Goal: Task Accomplishment & Management: Manage account settings

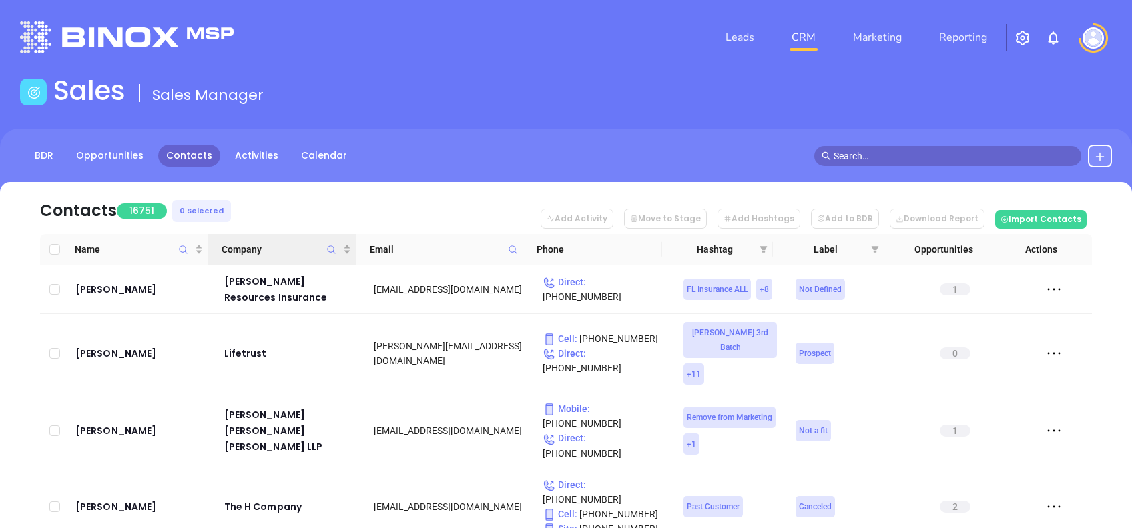
click at [326, 248] on icon "Company" at bounding box center [331, 250] width 10 height 10
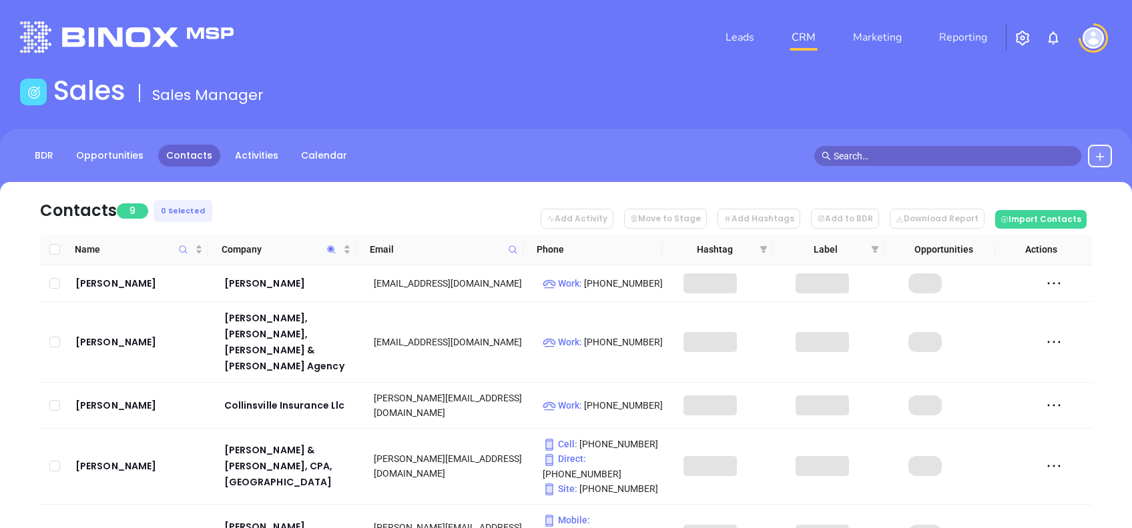
click at [294, 208] on nav "Contacts 9 0 Selected Add Activity Move to Stage Add Hashtags Add to BDR Downlo…" at bounding box center [566, 208] width 1052 height 52
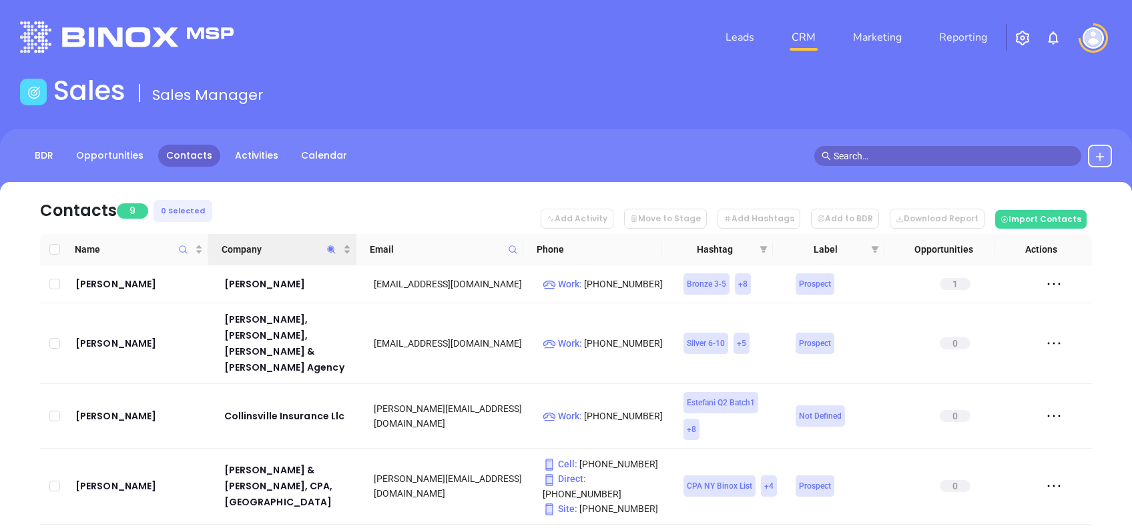
click at [295, 240] on th "Company" at bounding box center [282, 249] width 148 height 31
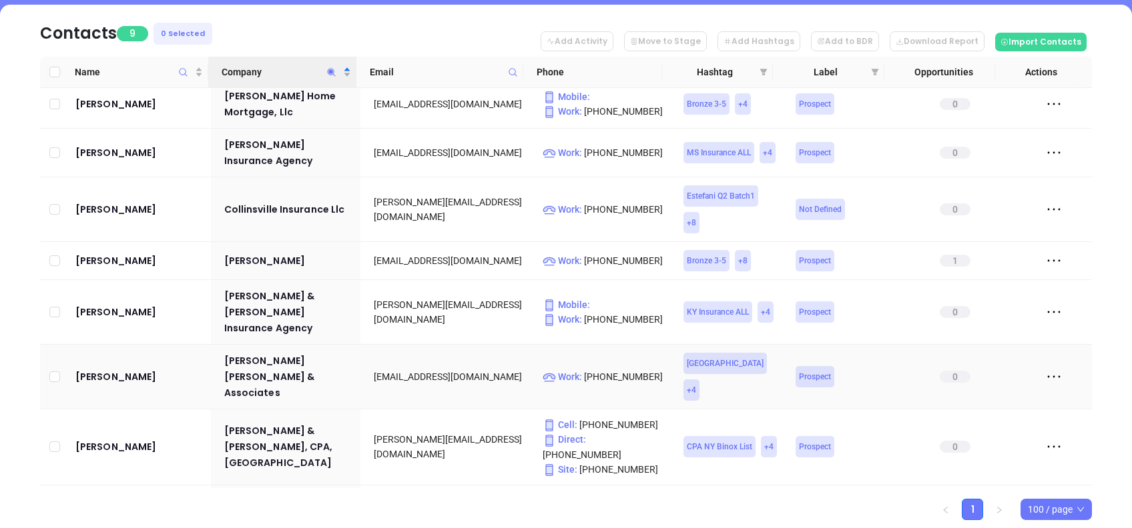
scroll to position [91, 0]
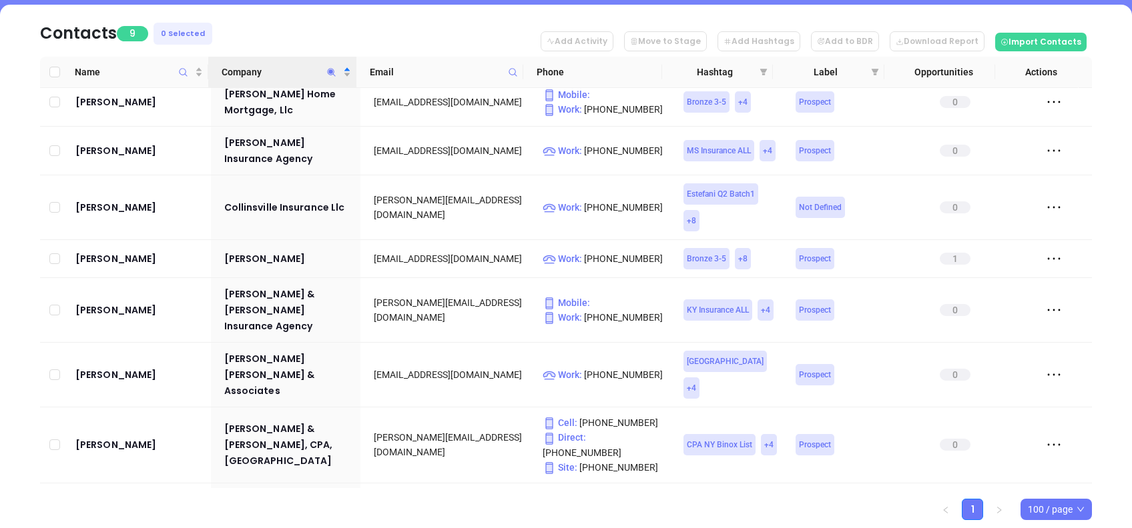
click at [328, 71] on icon "Company" at bounding box center [331, 72] width 10 height 10
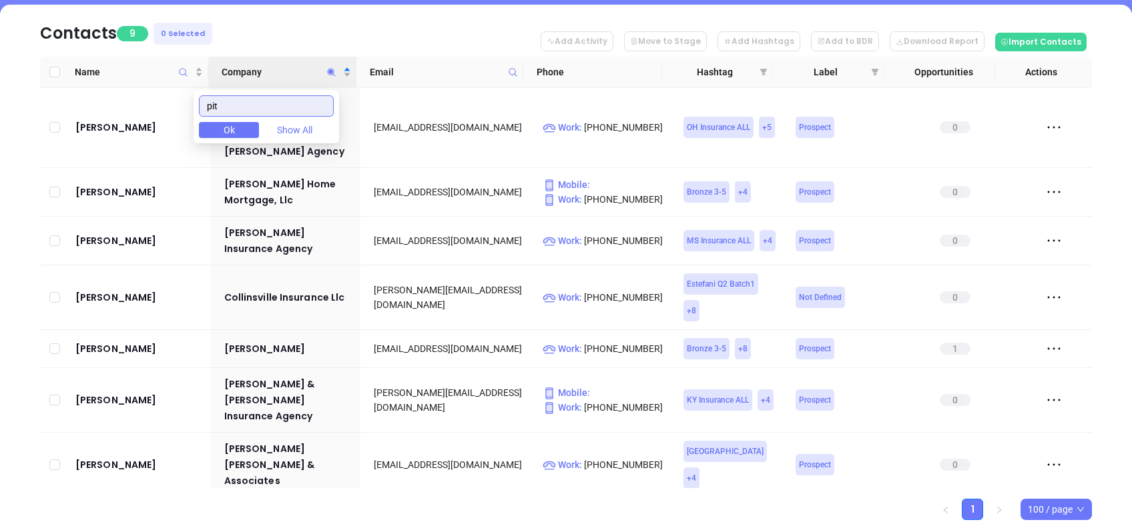
scroll to position [0, 0]
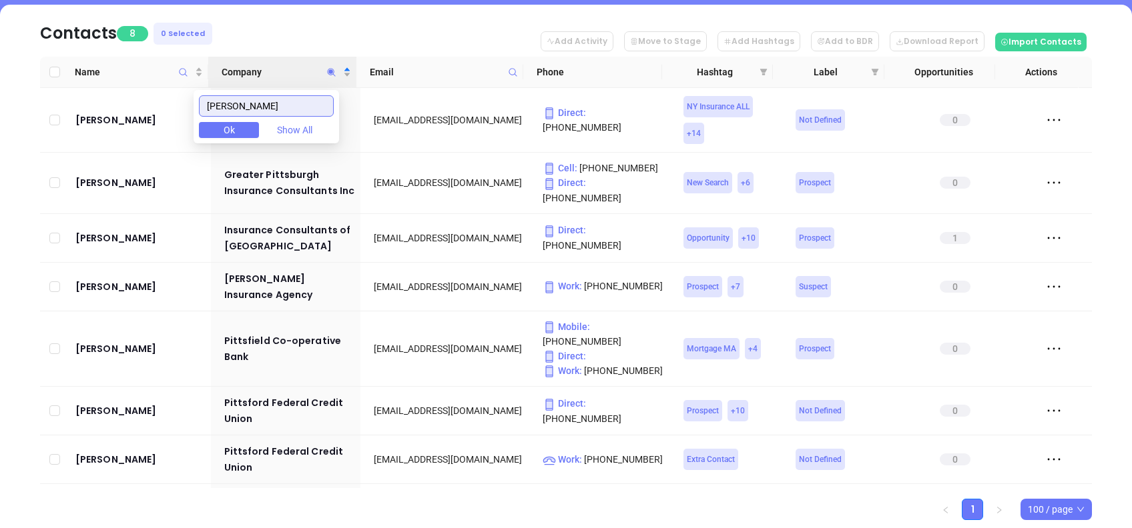
type input "pitts"
click at [356, 8] on nav "Contacts 8 0 Selected Add Activity Move to Stage Add Hashtags Add to BDR Downlo…" at bounding box center [566, 31] width 1052 height 52
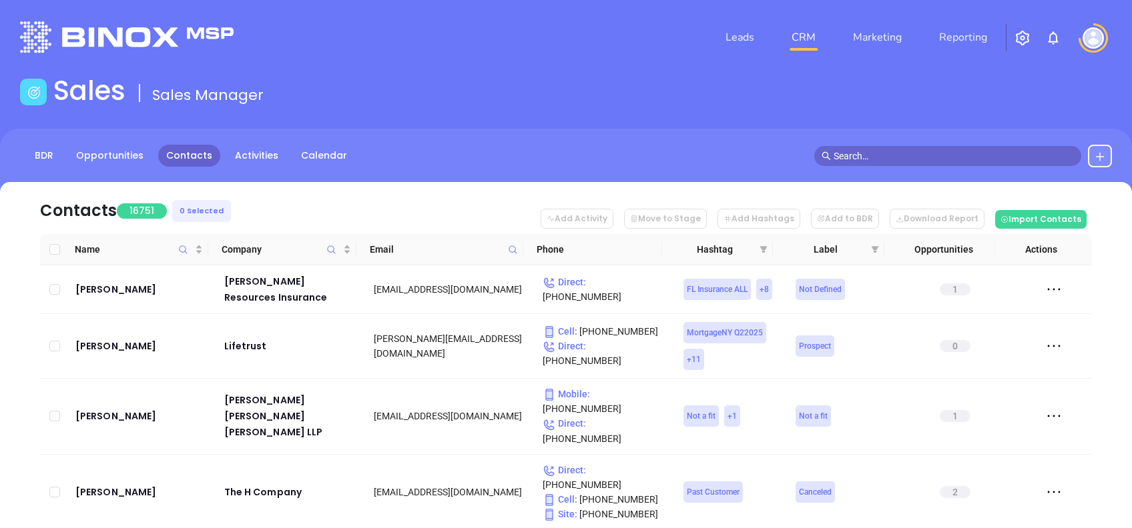
click at [512, 250] on icon at bounding box center [513, 250] width 10 height 10
paste input "rwrinsurance.com"
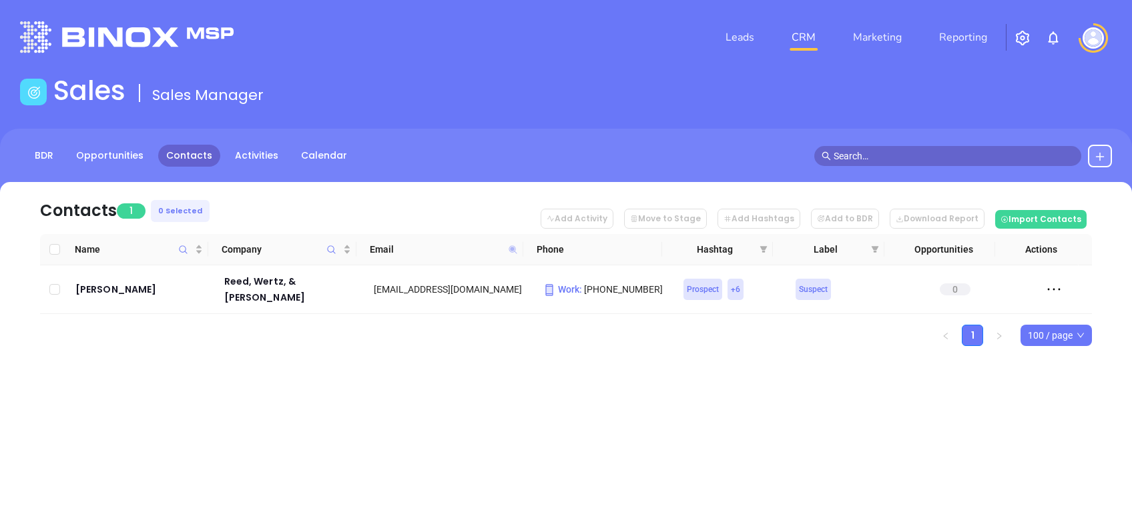
click at [509, 246] on icon at bounding box center [512, 250] width 8 height 8
paste input "hutchagency"
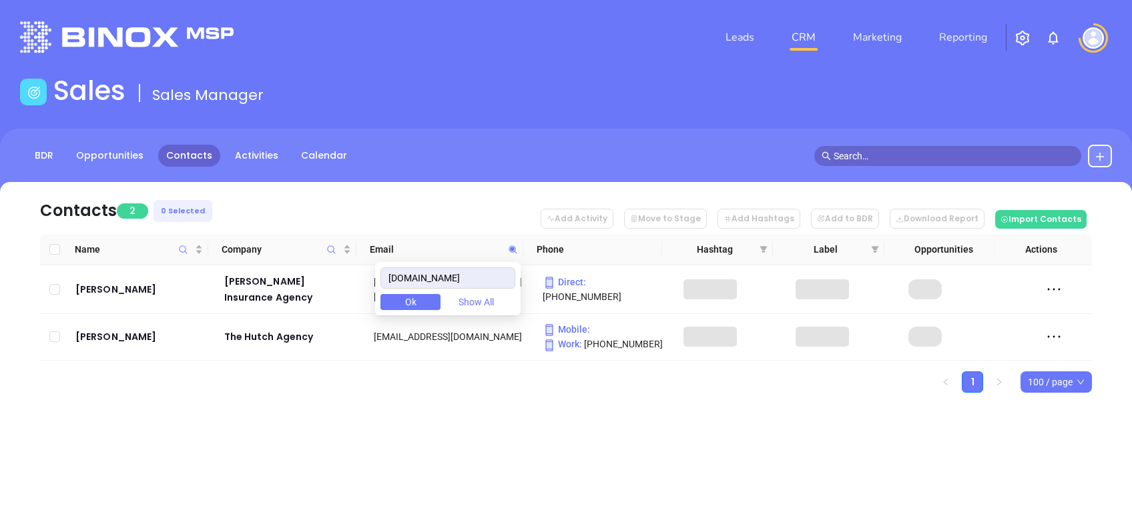
click at [420, 448] on div "Leads CRM Marketing Reporting Financial Leads Leads Sales Sales Manager BDR Opp…" at bounding box center [566, 264] width 1132 height 528
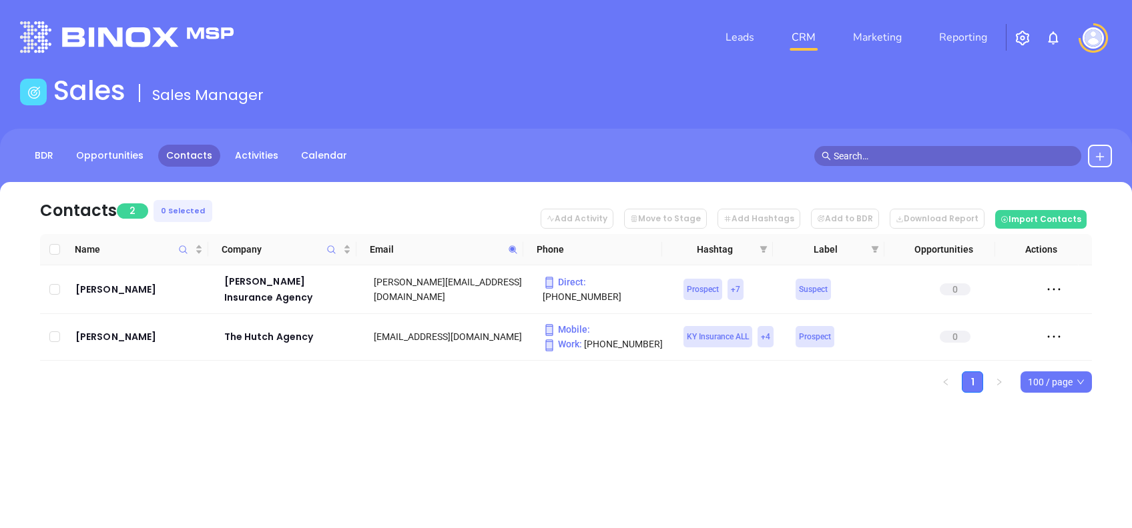
click at [514, 243] on span at bounding box center [512, 250] width 15 height 20
paste input "collinsinsurance.net"
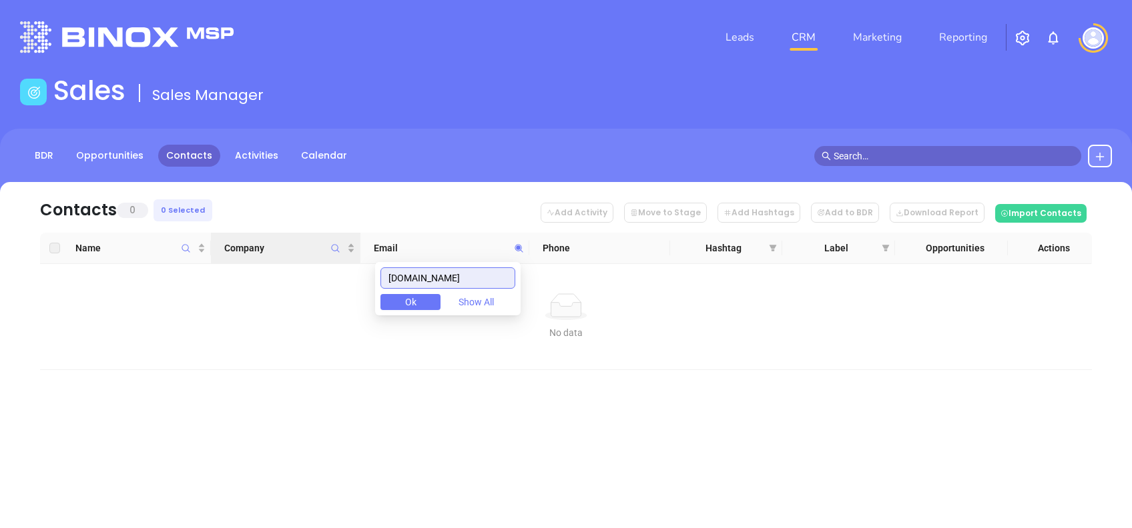
drag, startPoint x: 477, startPoint y: 274, endPoint x: 308, endPoint y: 262, distance: 169.3
click at [314, 263] on body "Leads CRM Marketing Reporting Financial Leads Leads Sales Sales Manager BDR Opp…" at bounding box center [566, 264] width 1132 height 528
paste input "jamesrae.com"
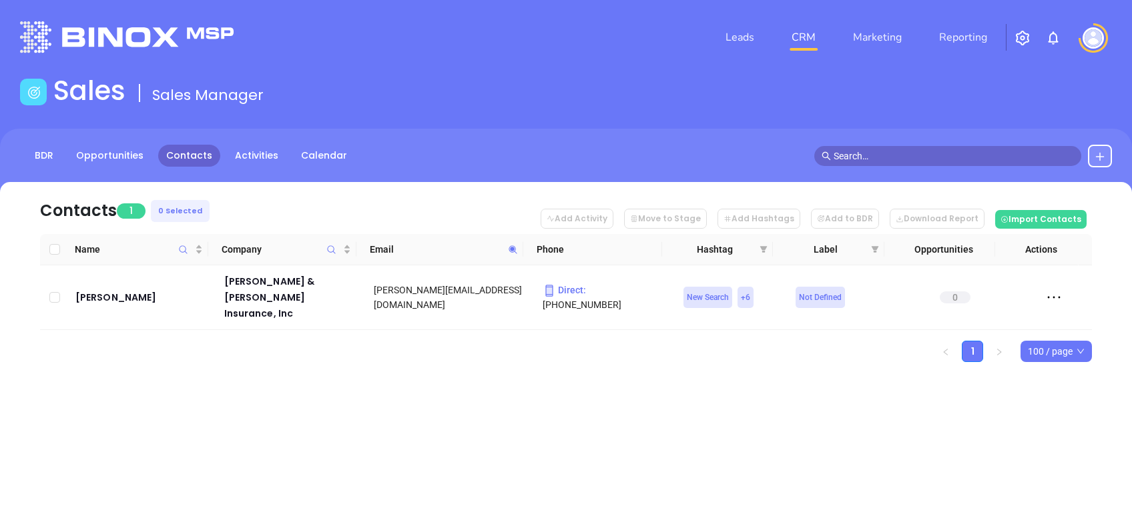
click at [513, 242] on span at bounding box center [512, 250] width 15 height 20
paste input "richardpittsagency"
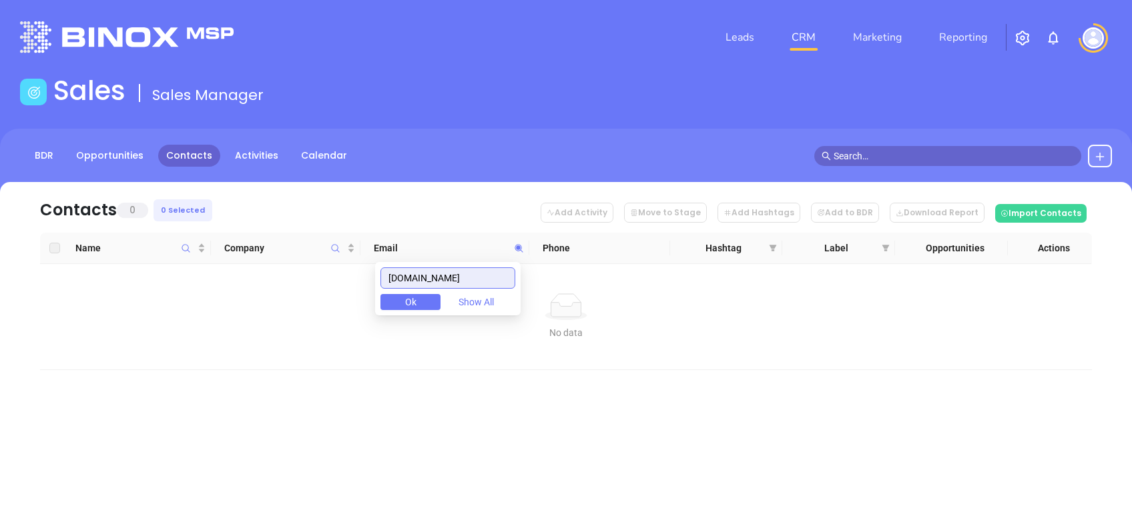
drag, startPoint x: 500, startPoint y: 277, endPoint x: 320, endPoint y: 290, distance: 180.6
click at [329, 292] on body "Leads CRM Marketing Reporting Financial Leads Leads Sales Sales Manager BDR Opp…" at bounding box center [566, 264] width 1132 height 528
paste input "arndtins"
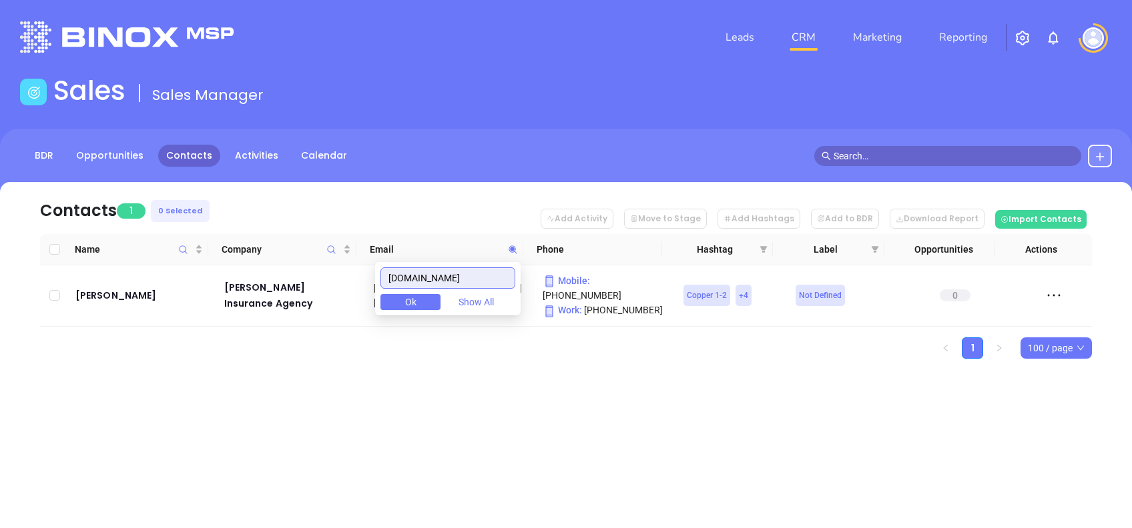
drag, startPoint x: 488, startPoint y: 269, endPoint x: 272, endPoint y: 306, distance: 218.6
click at [273, 305] on body "Leads CRM Marketing Reporting Financial Leads Leads Sales Sales Manager BDR Opp…" at bounding box center [566, 264] width 1132 height 528
click at [516, 245] on icon at bounding box center [513, 250] width 10 height 10
paste input "cni"
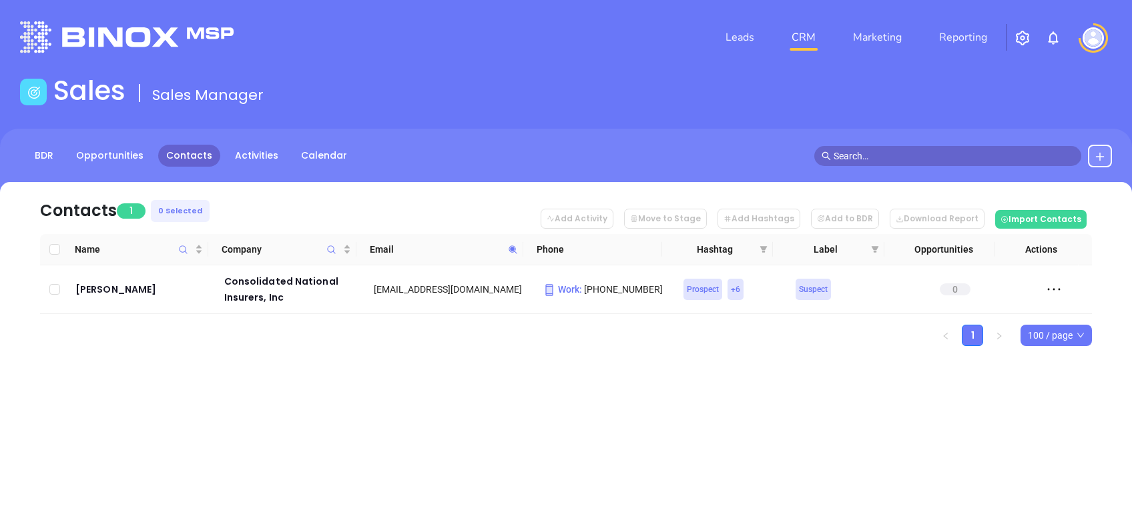
click at [514, 252] on icon at bounding box center [513, 250] width 10 height 10
paste input "specialrisk.net"
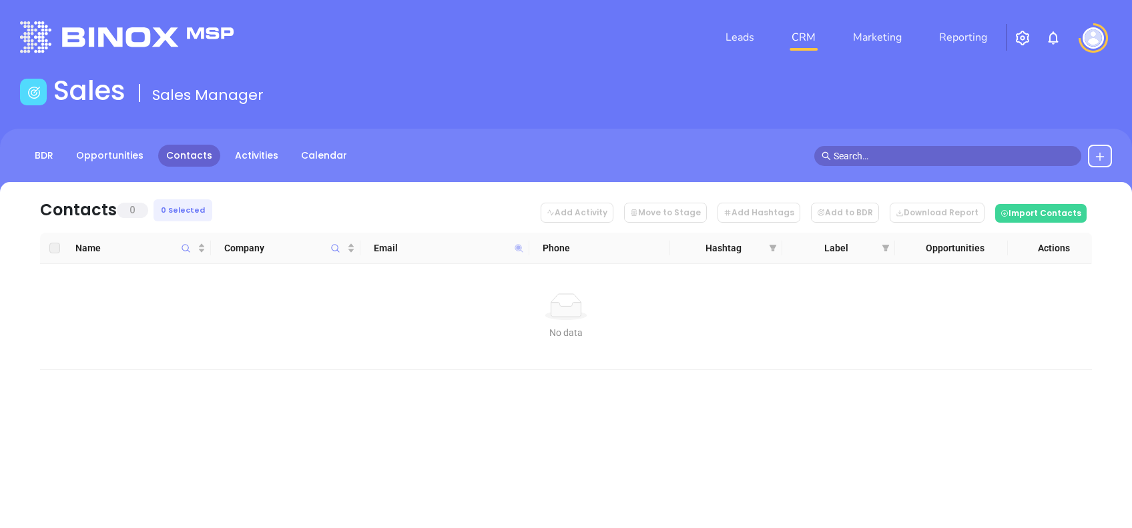
click at [520, 250] on icon at bounding box center [519, 249] width 10 height 10
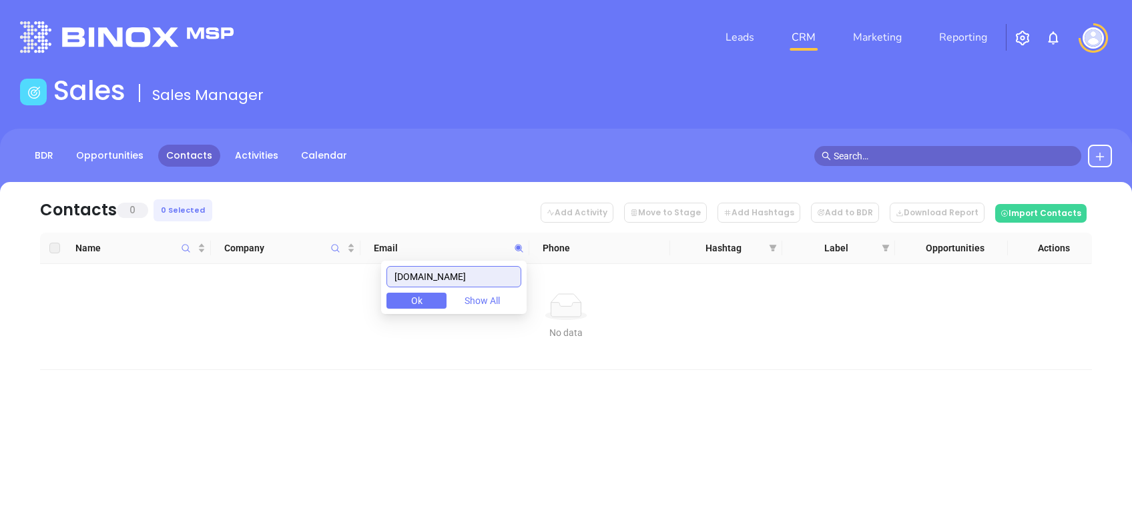
paste input "agi.insure"
drag, startPoint x: 440, startPoint y: 276, endPoint x: 316, endPoint y: 260, distance: 125.1
click at [356, 264] on body "Leads CRM Marketing Reporting Financial Leads Leads Sales Sales Manager BDR Opp…" at bounding box center [566, 264] width 1132 height 528
paste input "lnainsurance.com"
drag, startPoint x: 482, startPoint y: 273, endPoint x: 370, endPoint y: 300, distance: 114.7
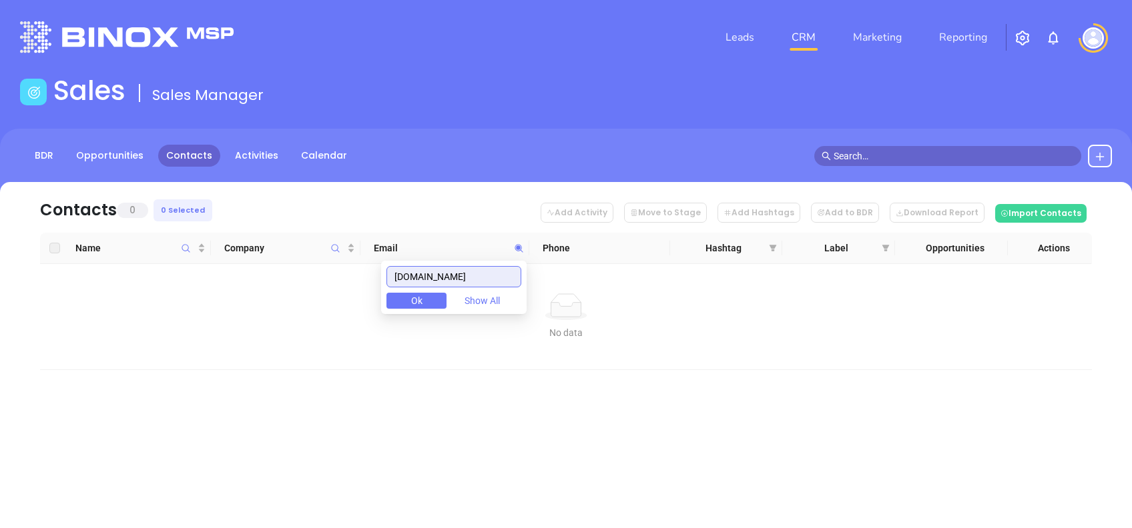
click at [370, 300] on body "Leads CRM Marketing Reporting Financial Leads Leads Sales Sales Manager BDR Opp…" at bounding box center [566, 264] width 1132 height 528
paste input "hoakinsurance.net"
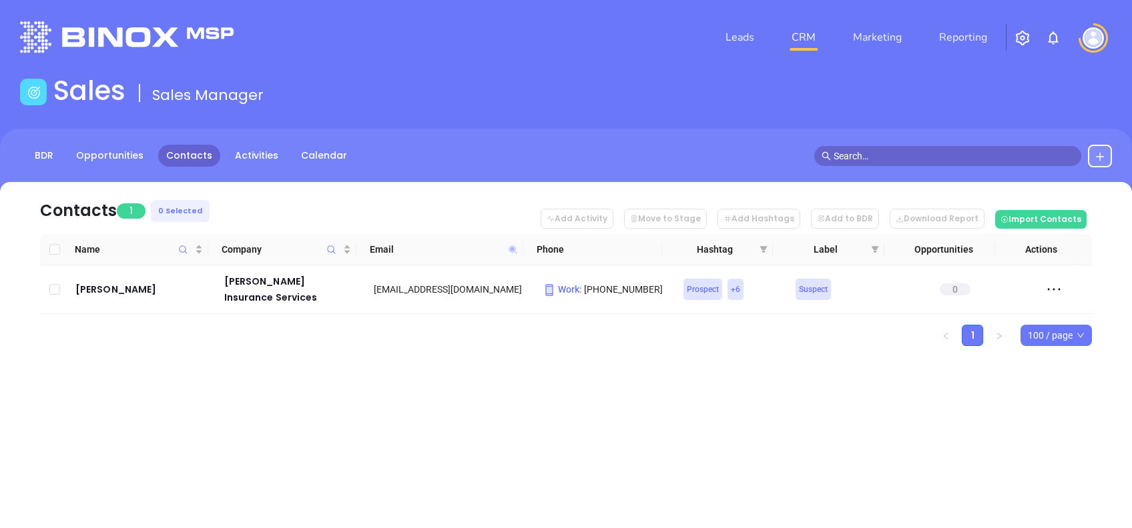
click at [513, 250] on icon at bounding box center [512, 250] width 8 height 8
click at [511, 246] on icon at bounding box center [513, 250] width 10 height 10
paste input "sarvey.com"
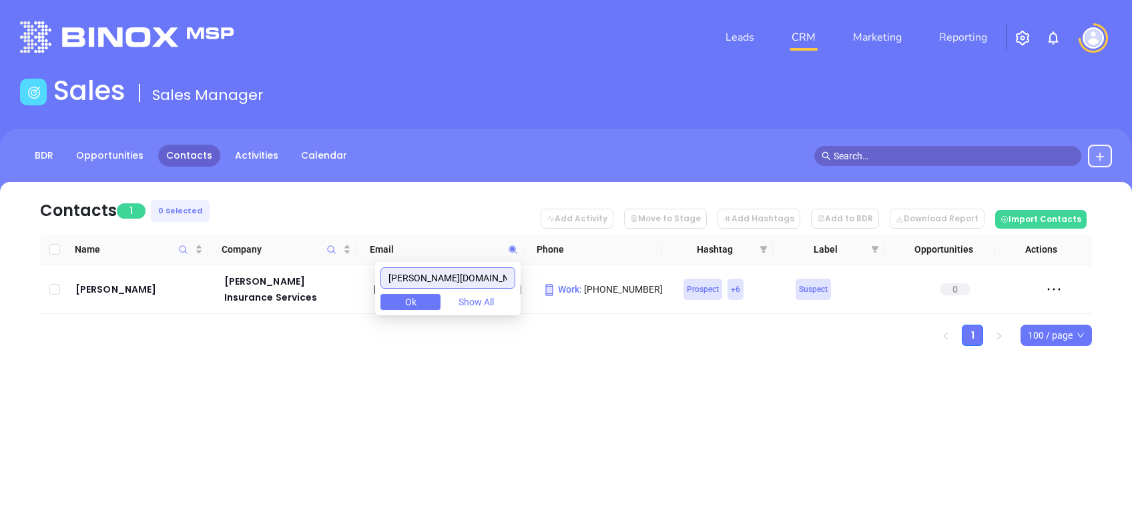
type input "sarvey.com"
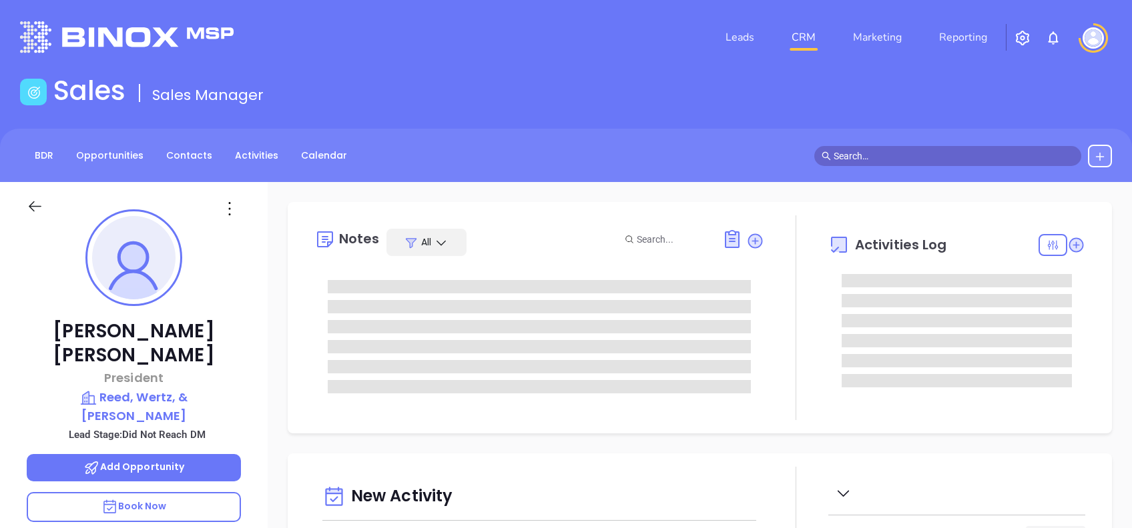
type input "[DATE]"
type input "[PERSON_NAME]"
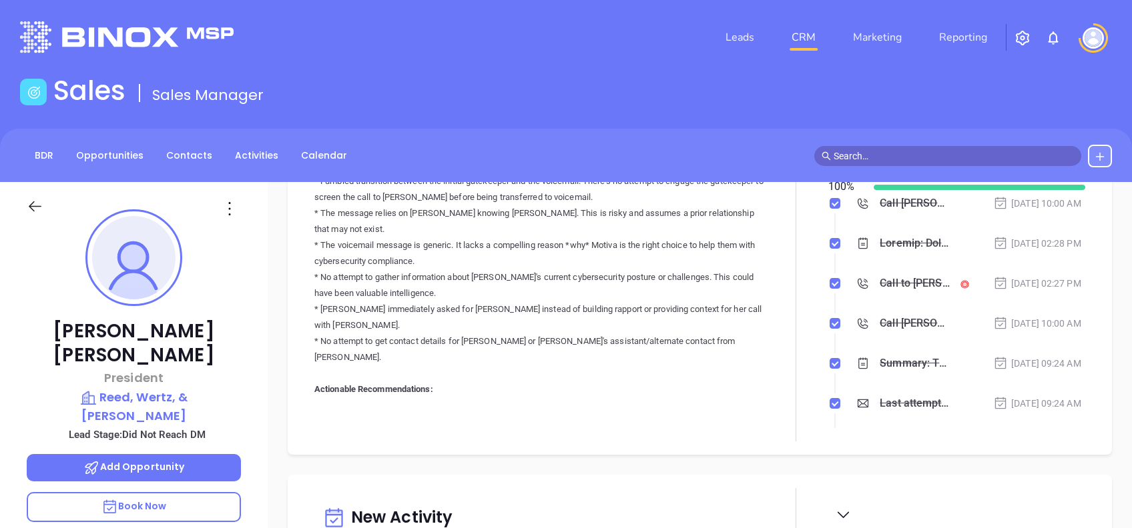
scroll to position [0, 0]
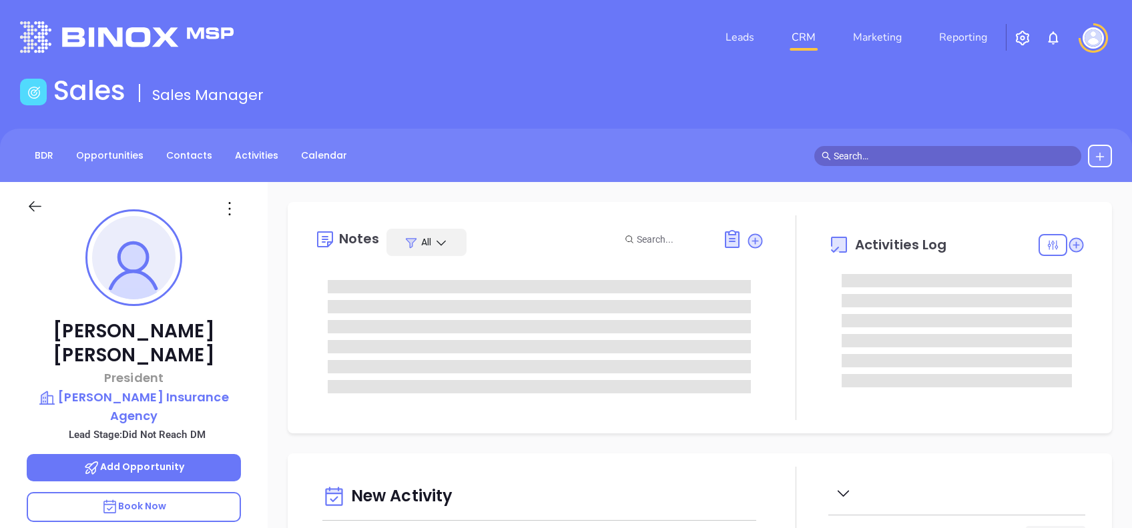
type input "[DATE]"
type input "[PERSON_NAME]"
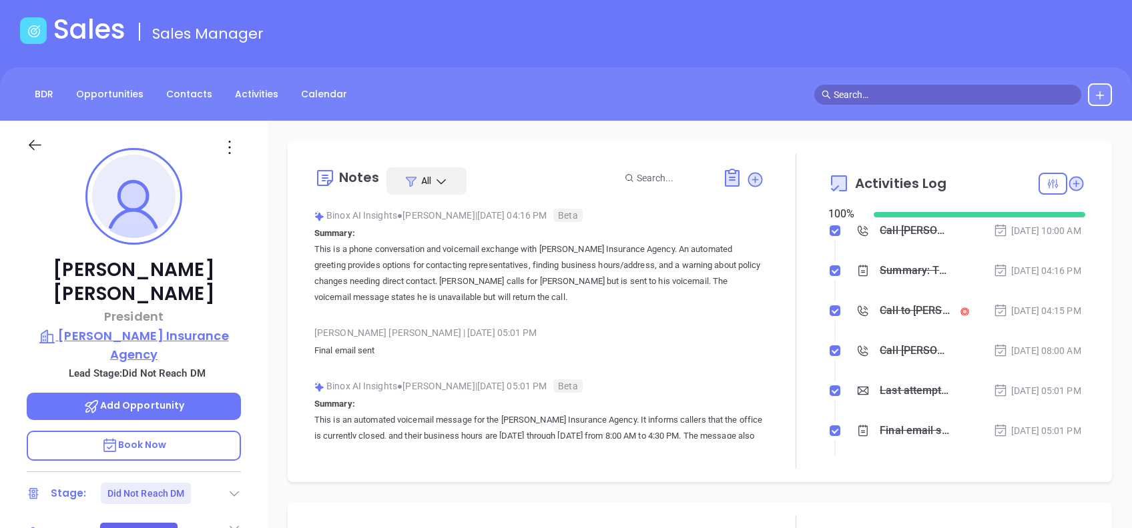
scroll to position [89, 0]
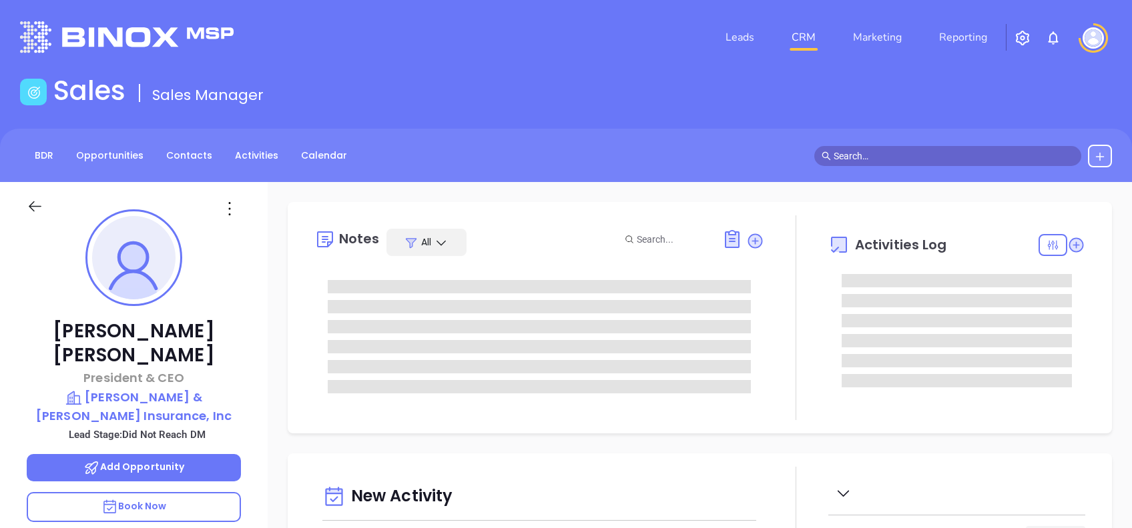
type input "[DATE]"
type input "[PERSON_NAME]"
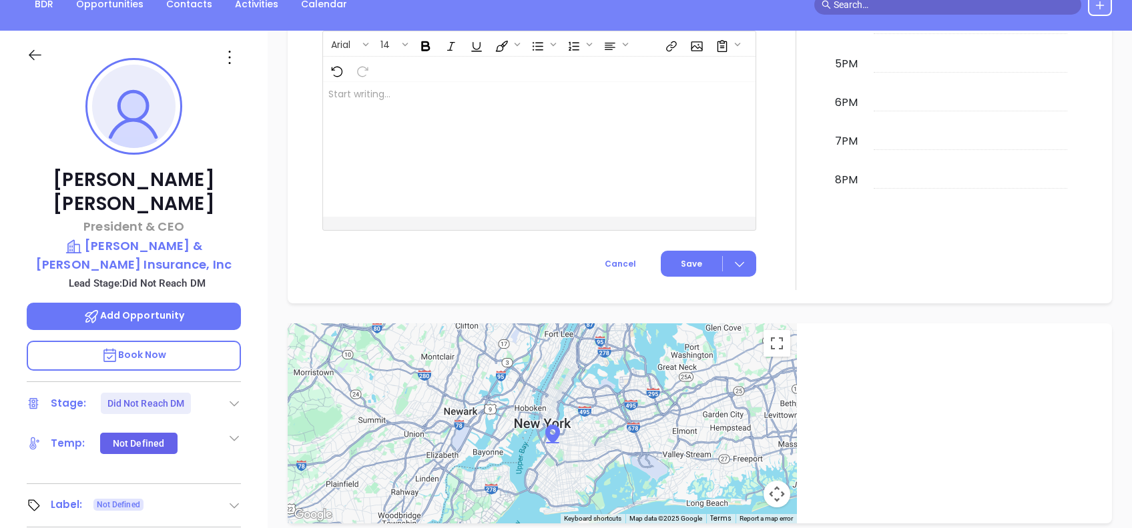
scroll to position [587, 0]
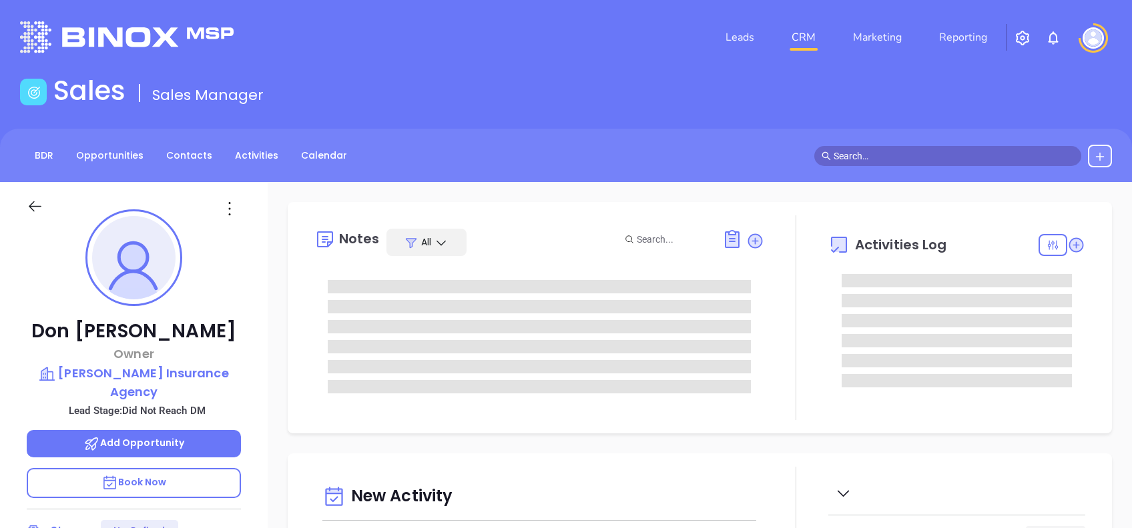
type input "[DATE]"
type input "[PERSON_NAME]"
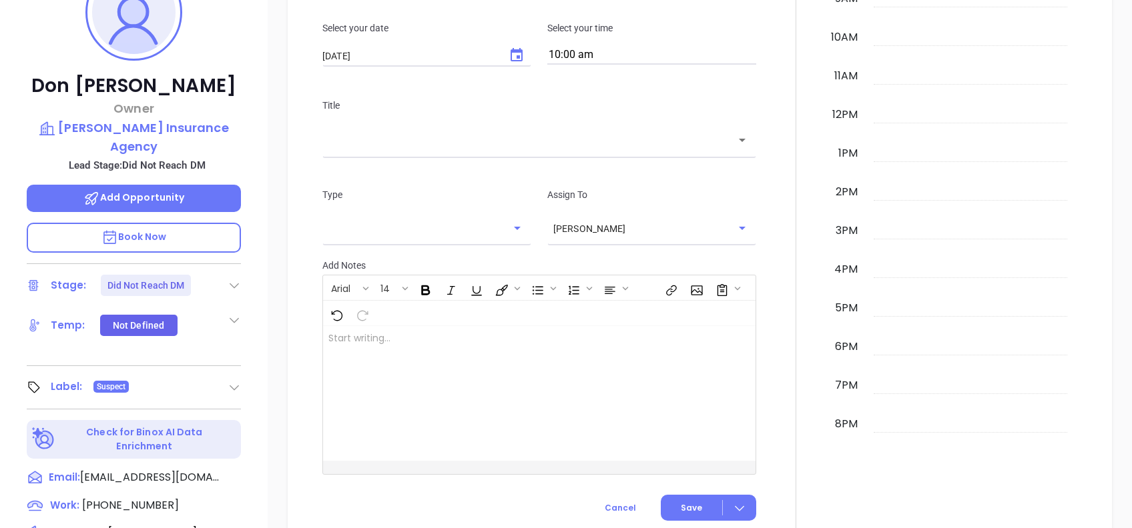
scroll to position [232, 0]
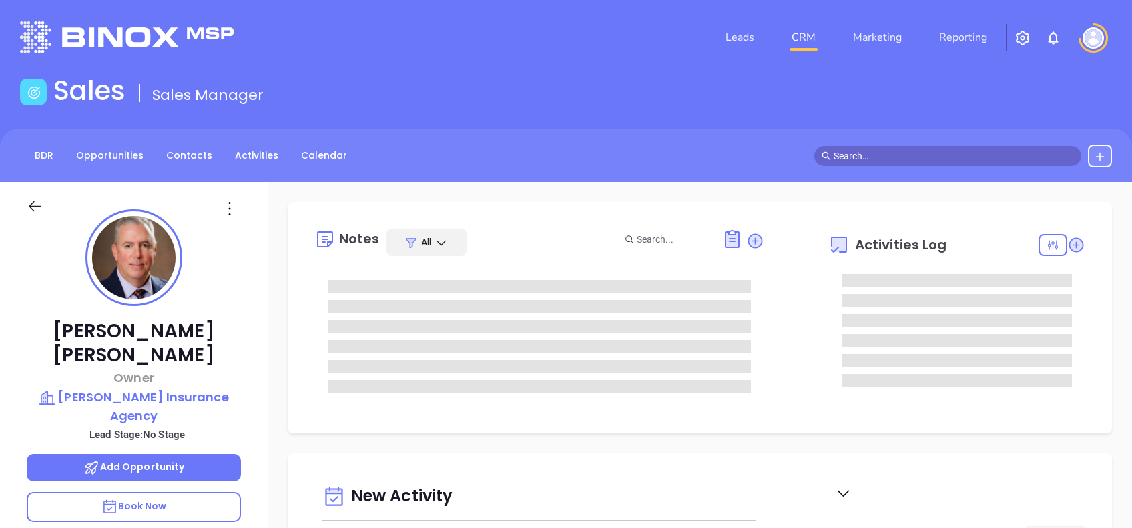
type input "[DATE]"
type input "[PERSON_NAME]"
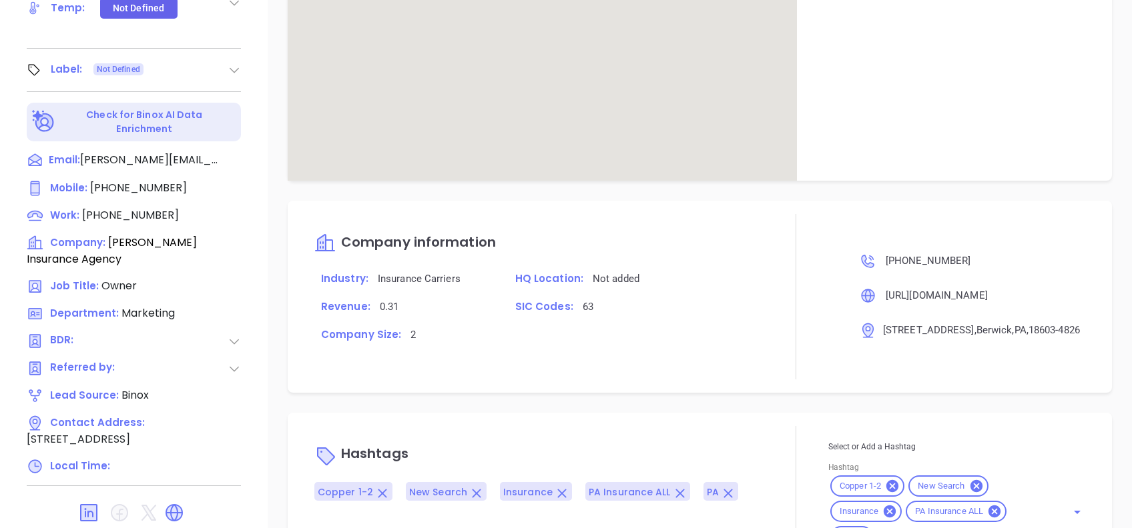
scroll to position [667, 0]
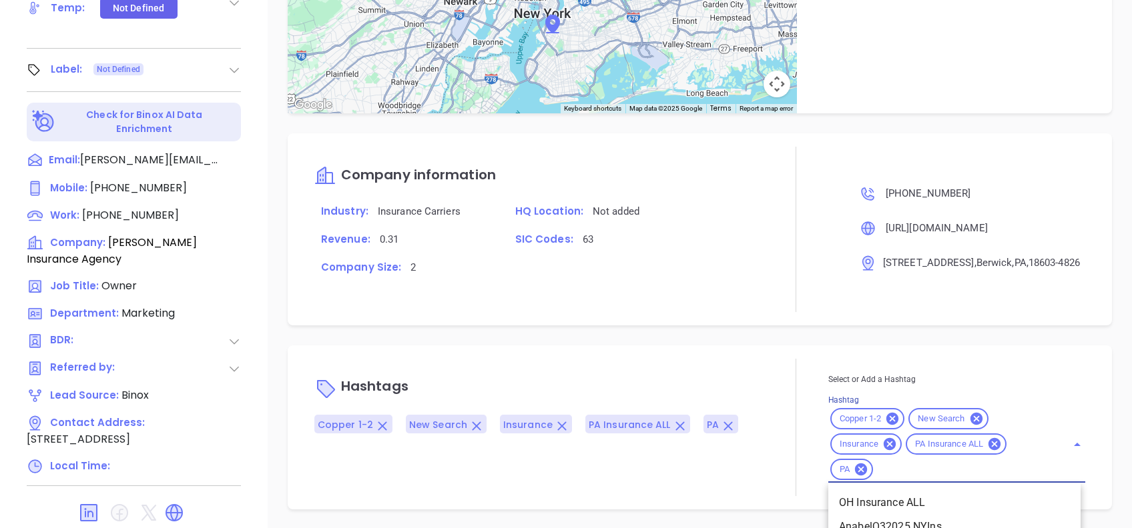
click at [901, 468] on input "Hashtag" at bounding box center [961, 470] width 173 height 17
type input "prosp"
click at [900, 491] on li "Prospect" at bounding box center [954, 503] width 252 height 24
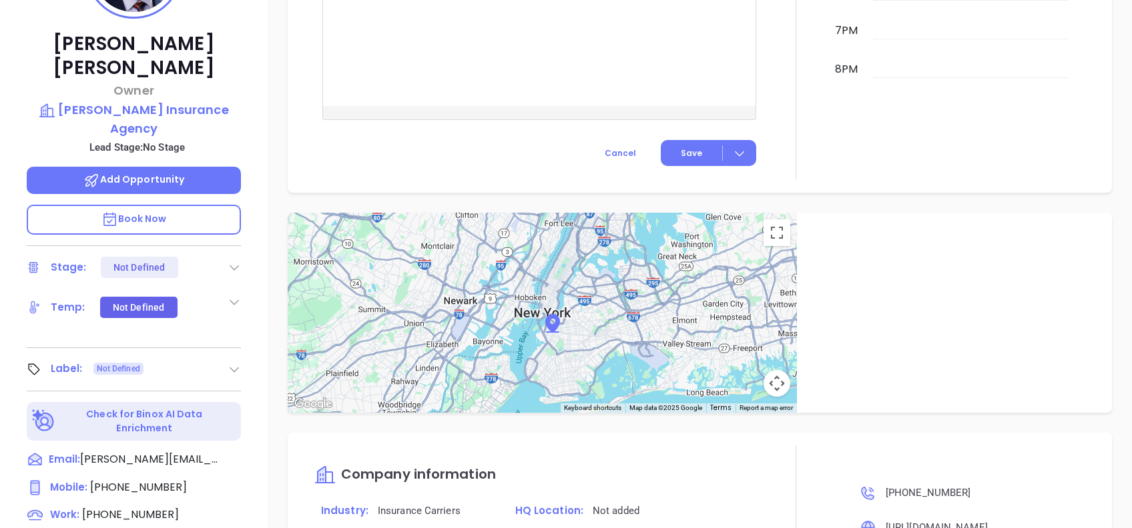
scroll to position [53, 0]
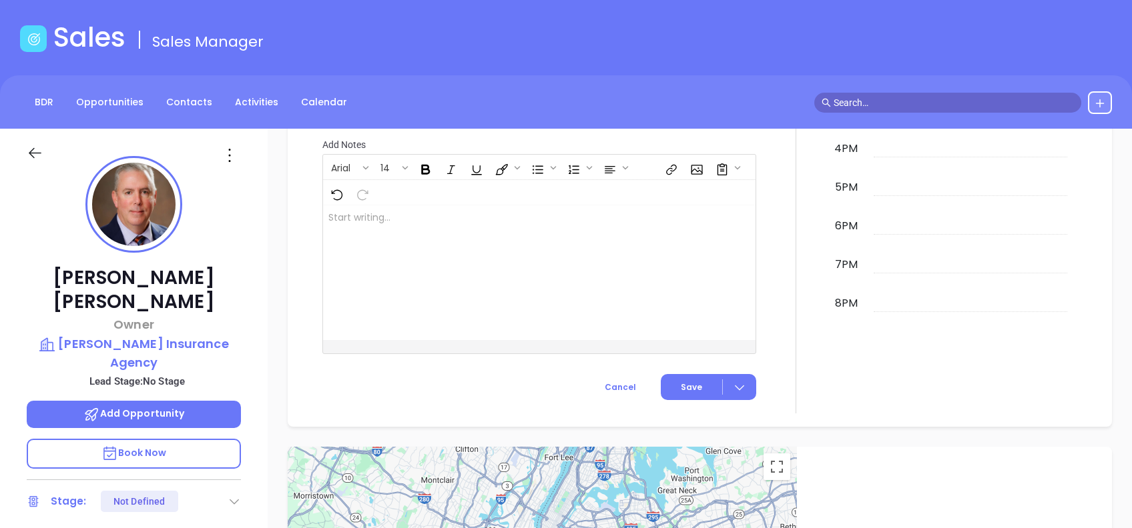
drag, startPoint x: 230, startPoint y: 153, endPoint x: 228, endPoint y: 163, distance: 9.4
click at [228, 155] on icon at bounding box center [229, 155] width 21 height 21
click at [255, 294] on div "Edit" at bounding box center [295, 298] width 131 height 15
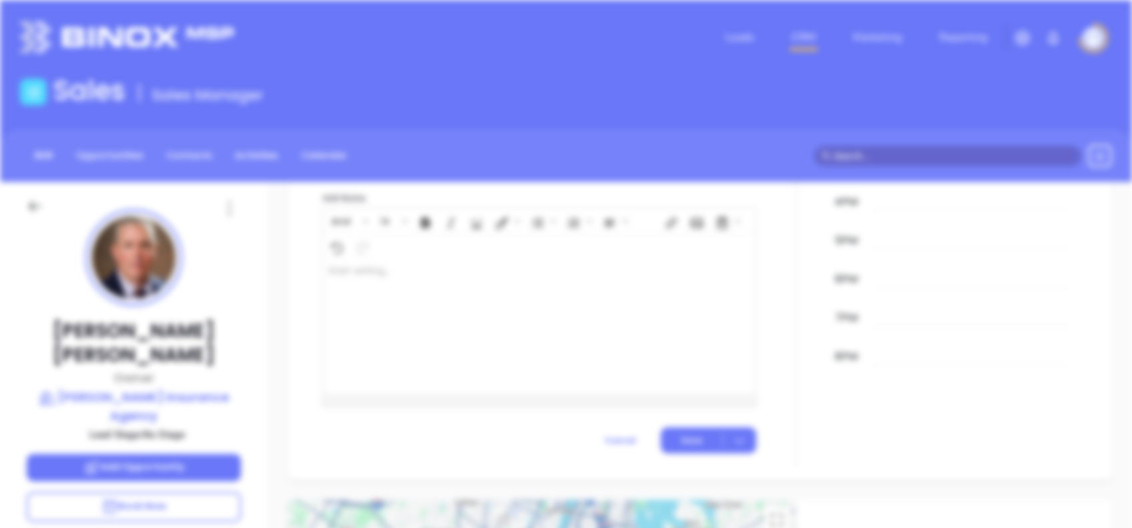
scroll to position [0, 0]
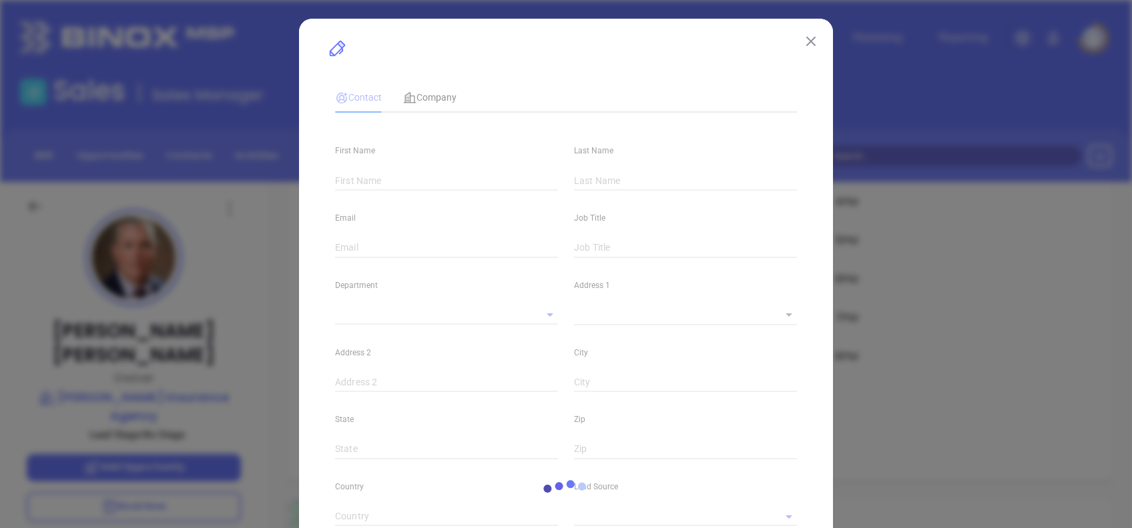
type input "John"
type input "Arndt"
type input "john@arndtins.com"
type input "Owner"
type input "1"
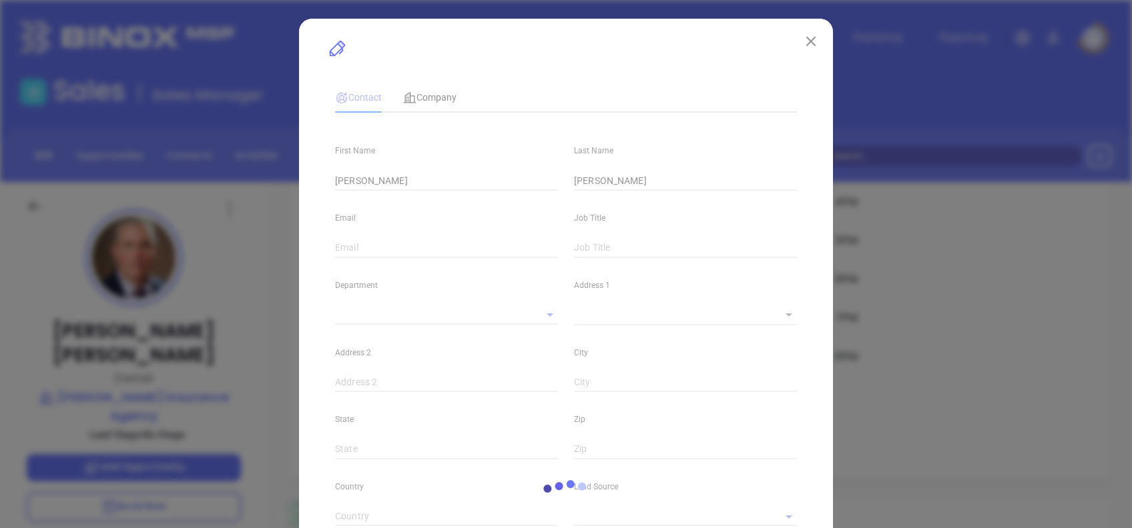
type input "www.linkedin.com/in/john-arndt-cpcu-94a5b578/"
type input "Marketing"
type input "Binox"
type input "undefined undefined"
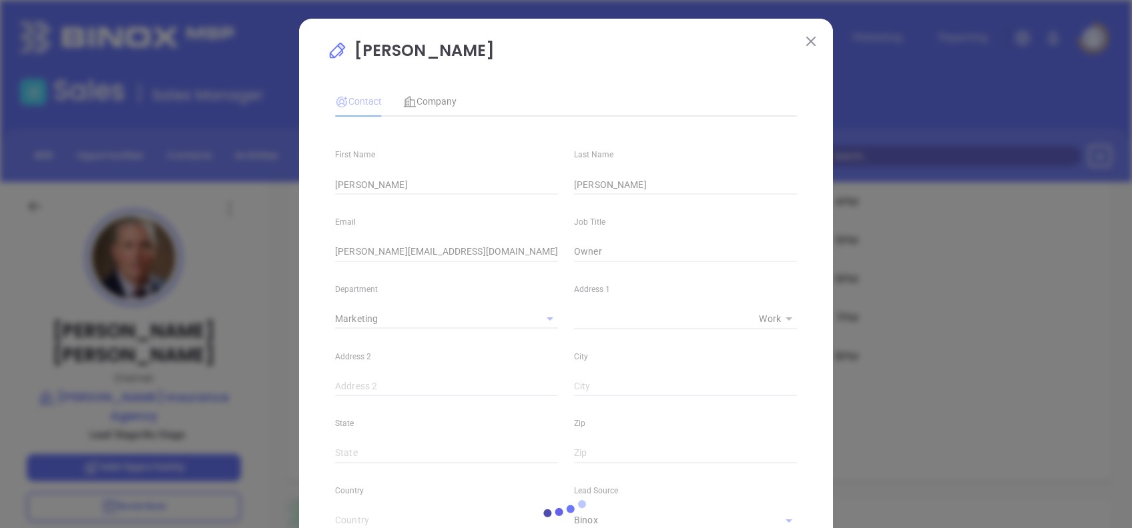
type input "(570) 752-3696"
type input "1"
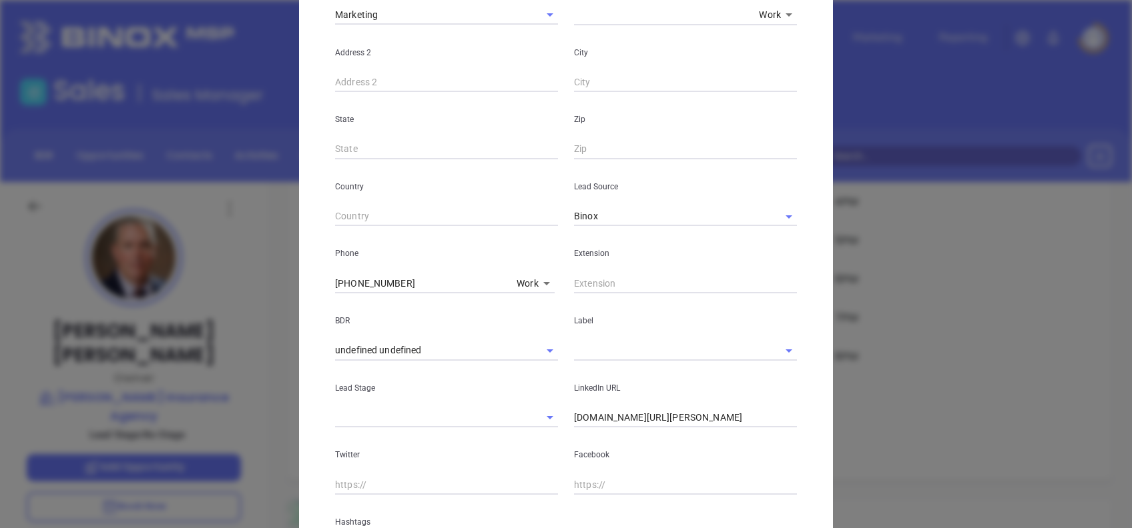
scroll to position [470, 0]
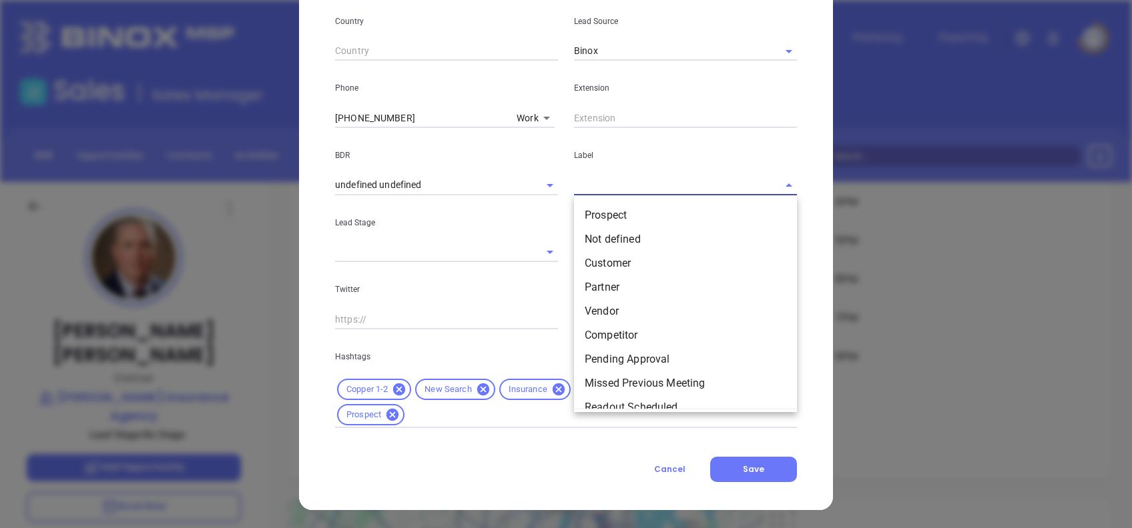
click at [596, 194] on input "text" at bounding box center [667, 184] width 186 height 19
click at [607, 209] on li "Prospect" at bounding box center [685, 216] width 223 height 24
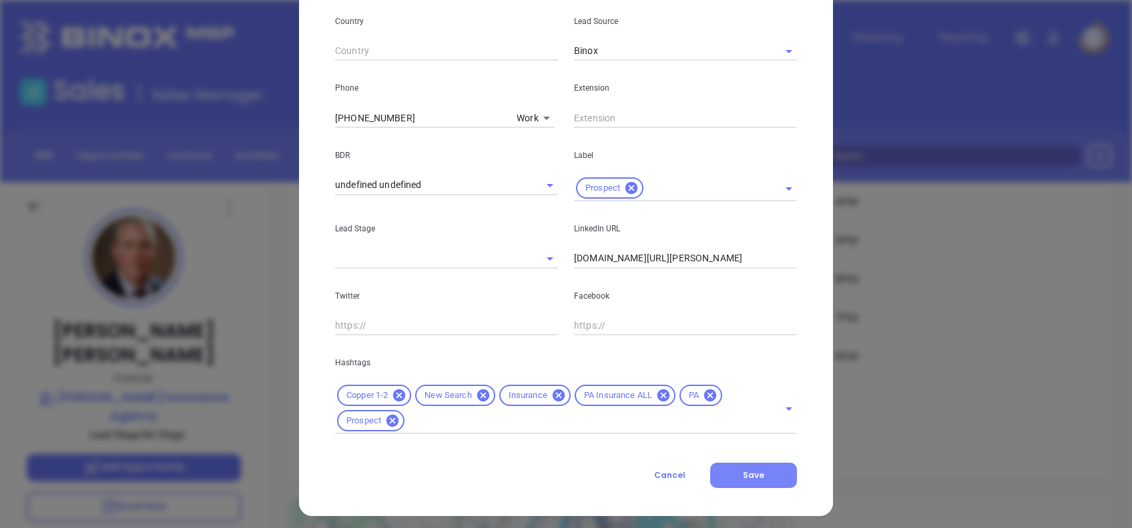
click at [769, 473] on button "Save" at bounding box center [753, 475] width 87 height 25
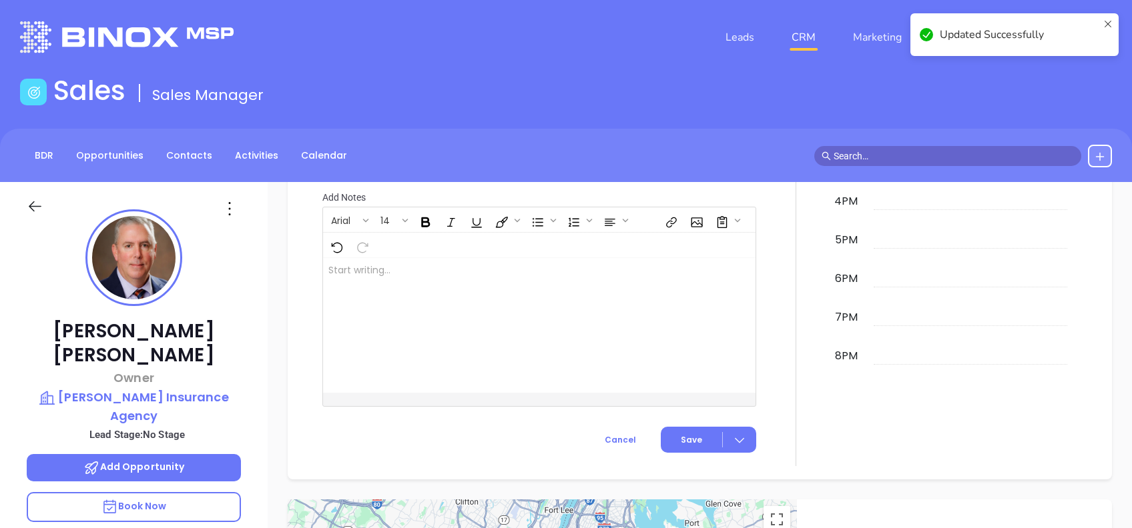
scroll to position [667, 0]
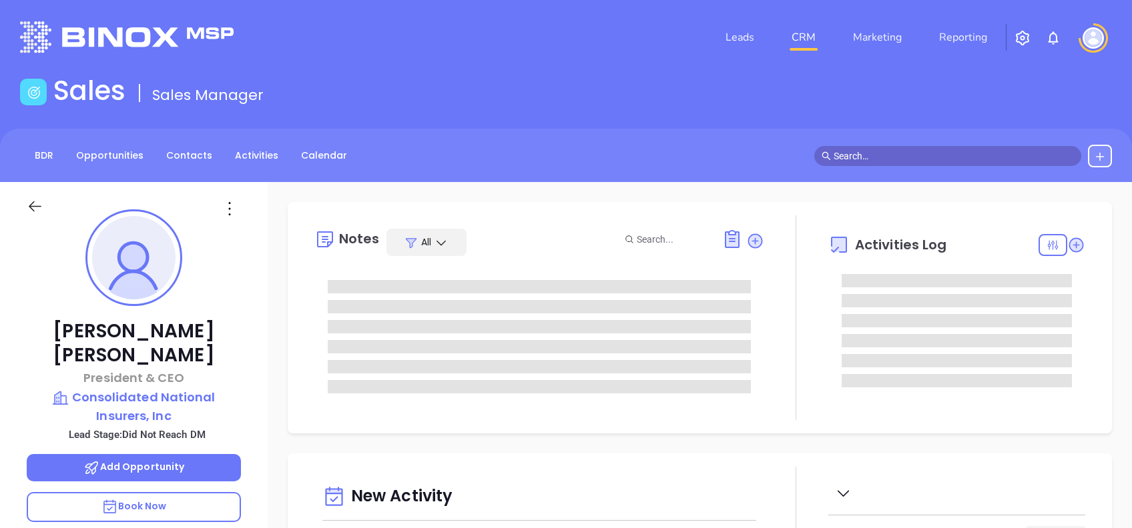
type input "[DATE]"
type input "[PERSON_NAME]"
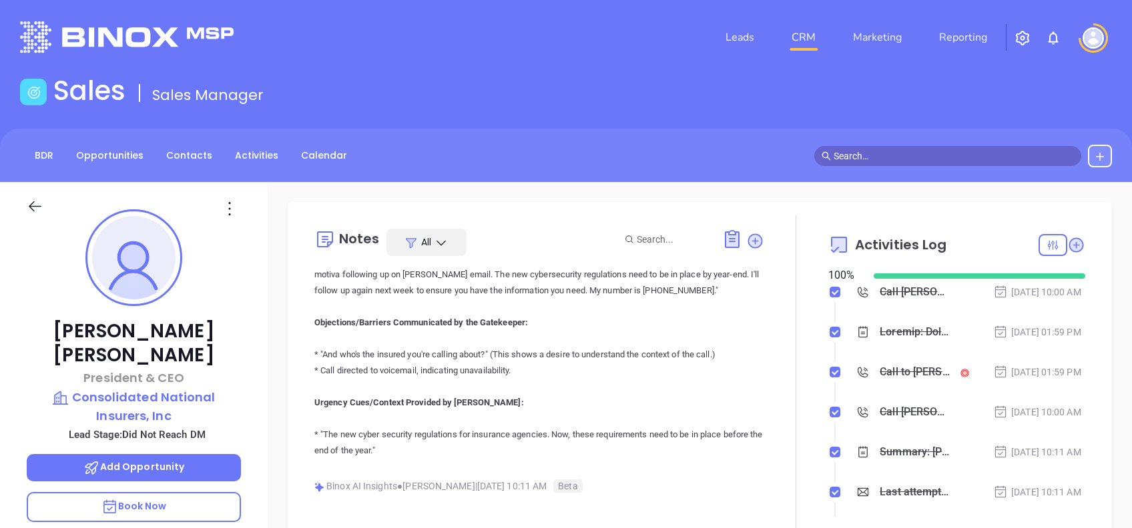
scroll to position [711, 0]
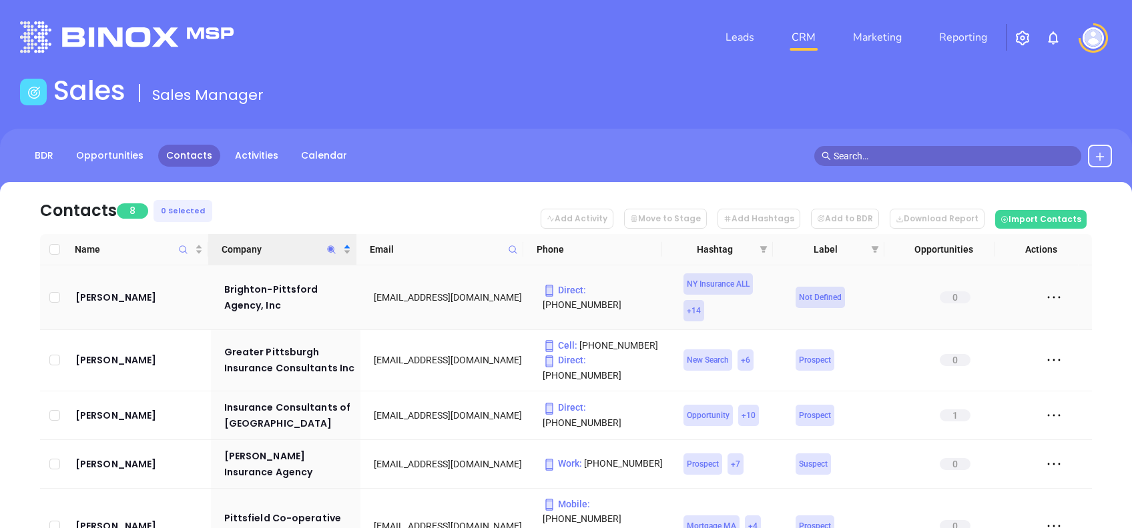
scroll to position [177, 0]
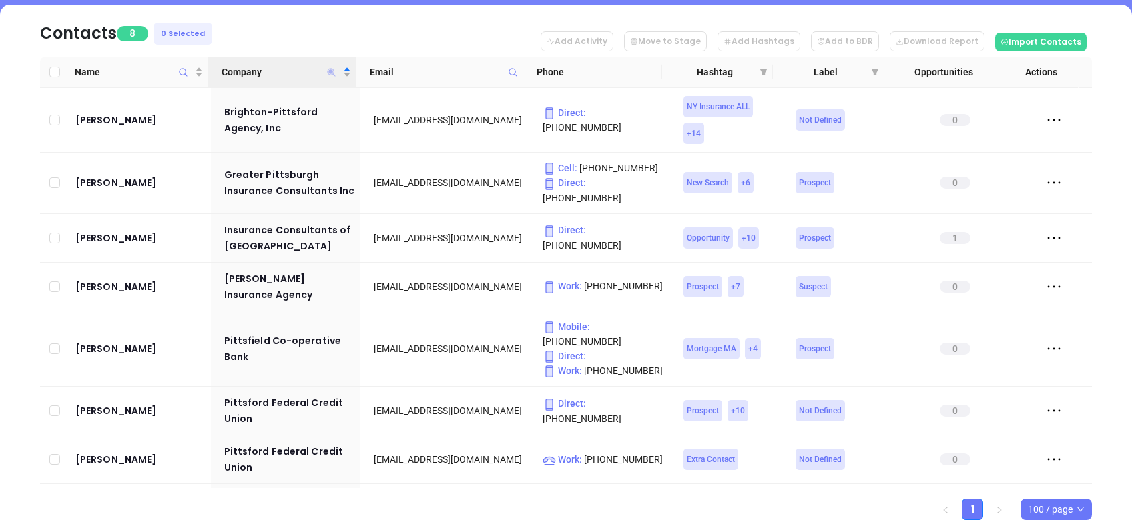
click at [331, 74] on icon "Company" at bounding box center [331, 72] width 10 height 10
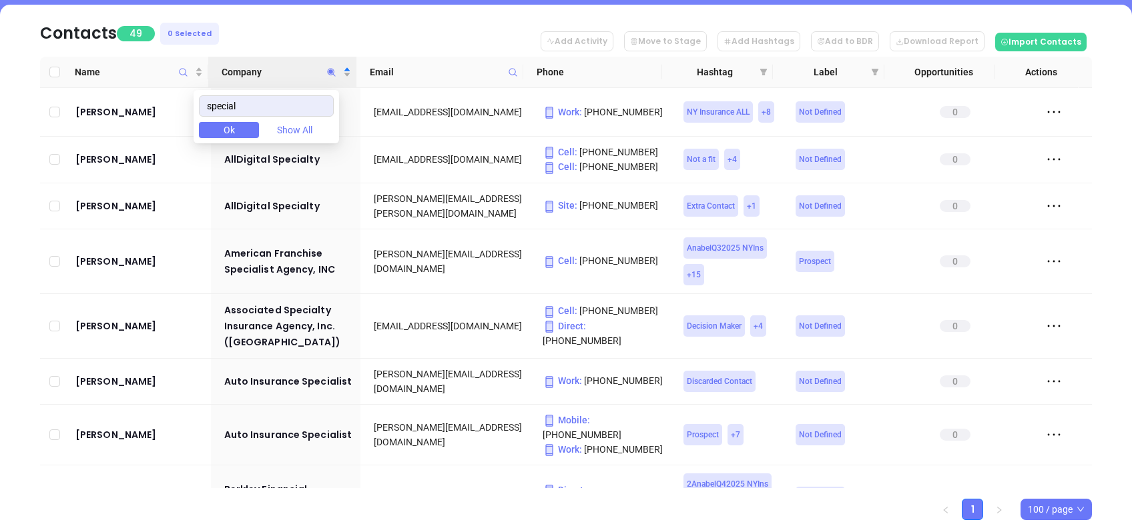
click at [395, 38] on nav "Contacts 49 0 Selected Add Activity Move to Stage Add Hashtags Add to BDR Downl…" at bounding box center [566, 31] width 1052 height 52
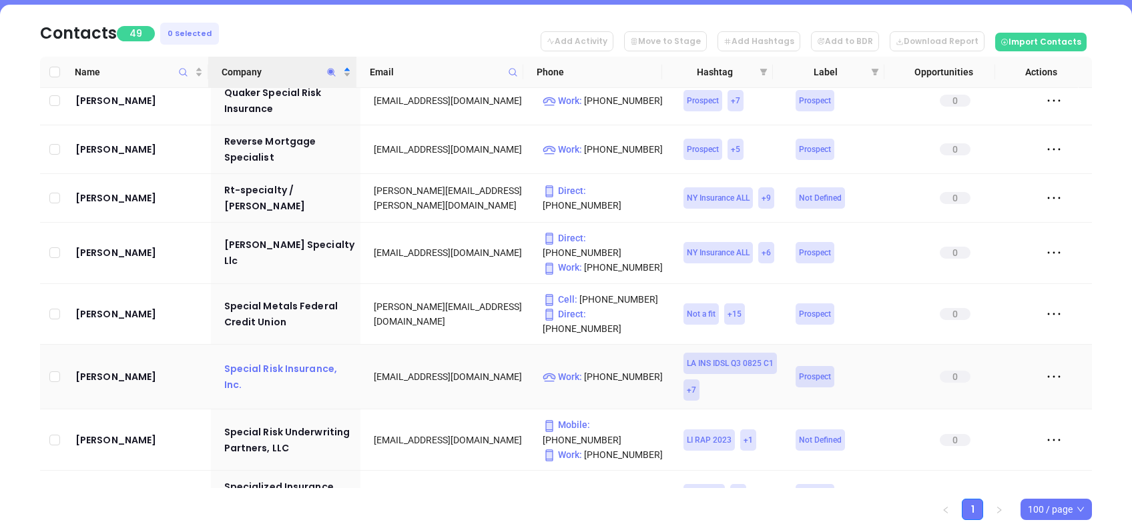
scroll to position [1868, 0]
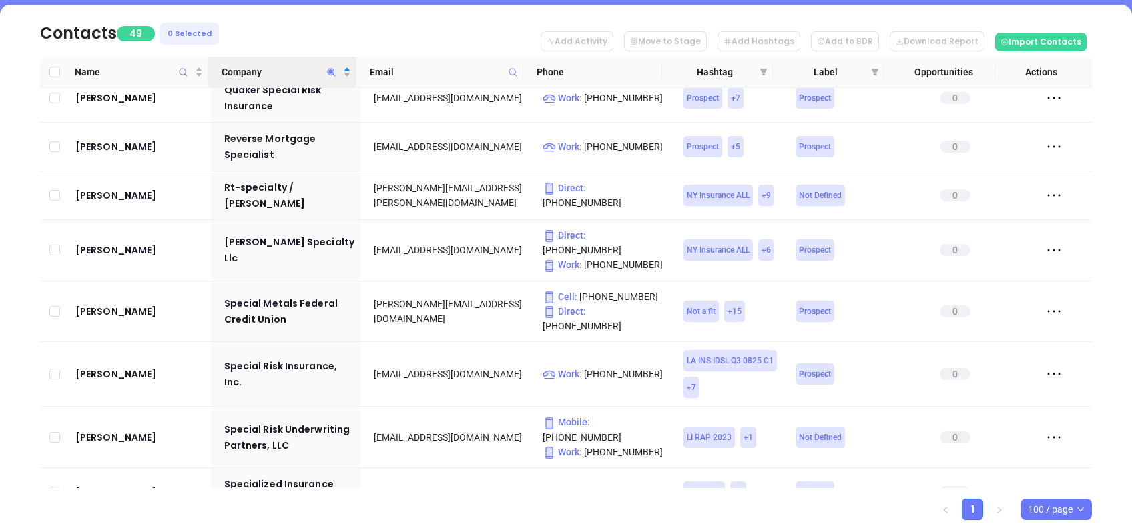
click at [332, 74] on icon "Company" at bounding box center [331, 72] width 10 height 10
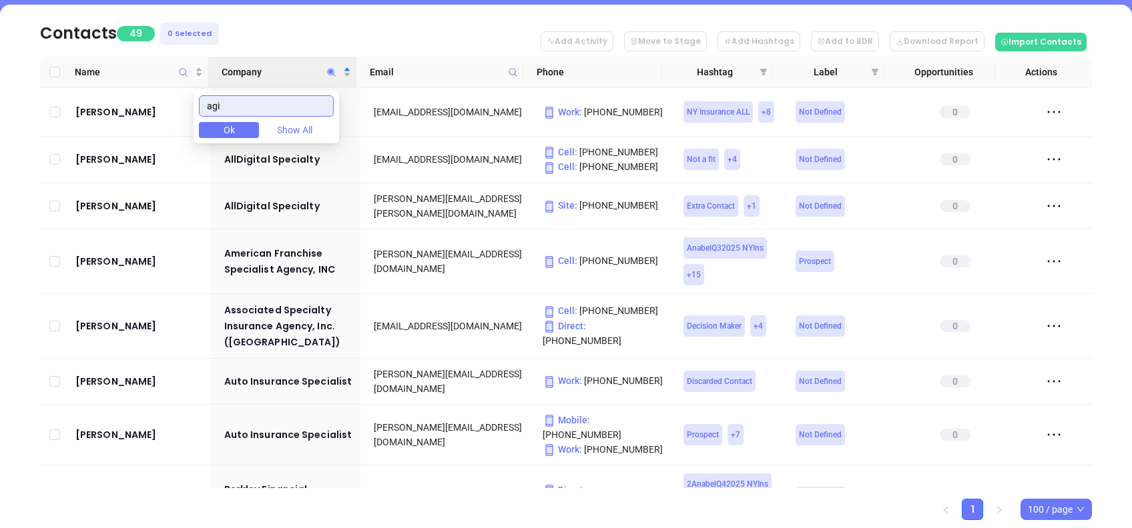
scroll to position [0, 0]
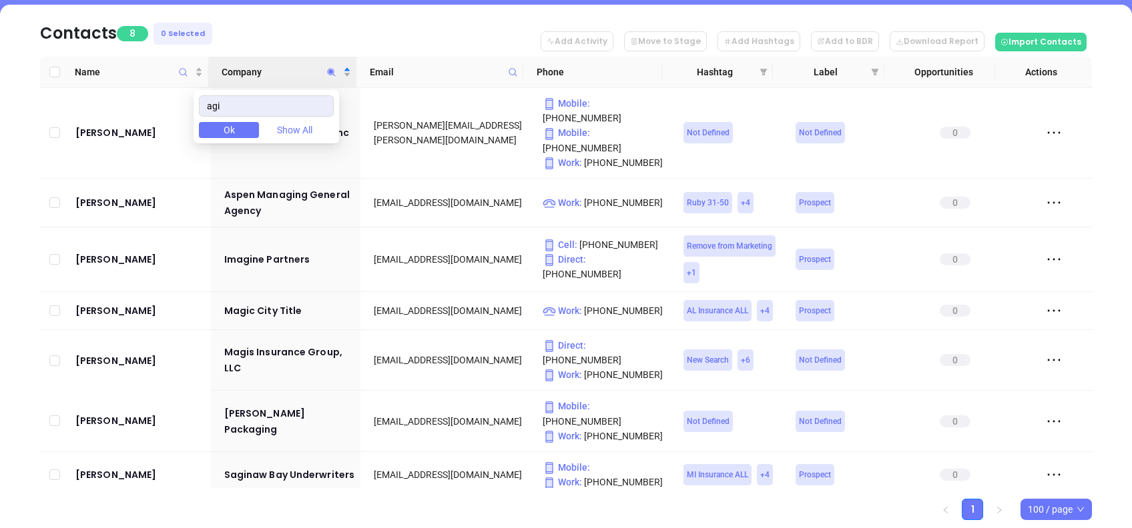
click at [251, 24] on nav "Contacts 8 0 Selected Add Activity Move to Stage Add Hashtags Add to BDR Downlo…" at bounding box center [566, 31] width 1052 height 52
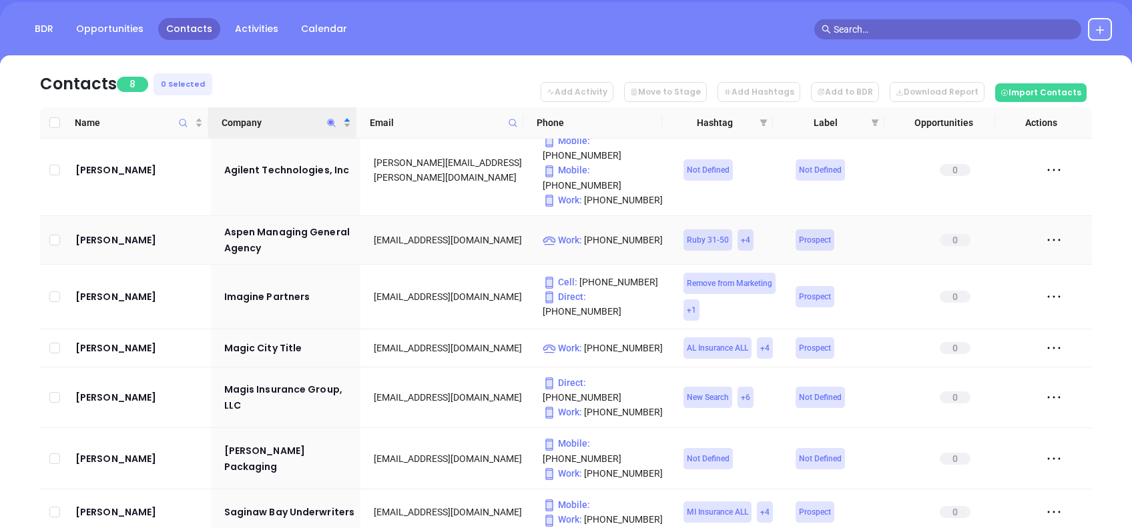
scroll to position [17, 0]
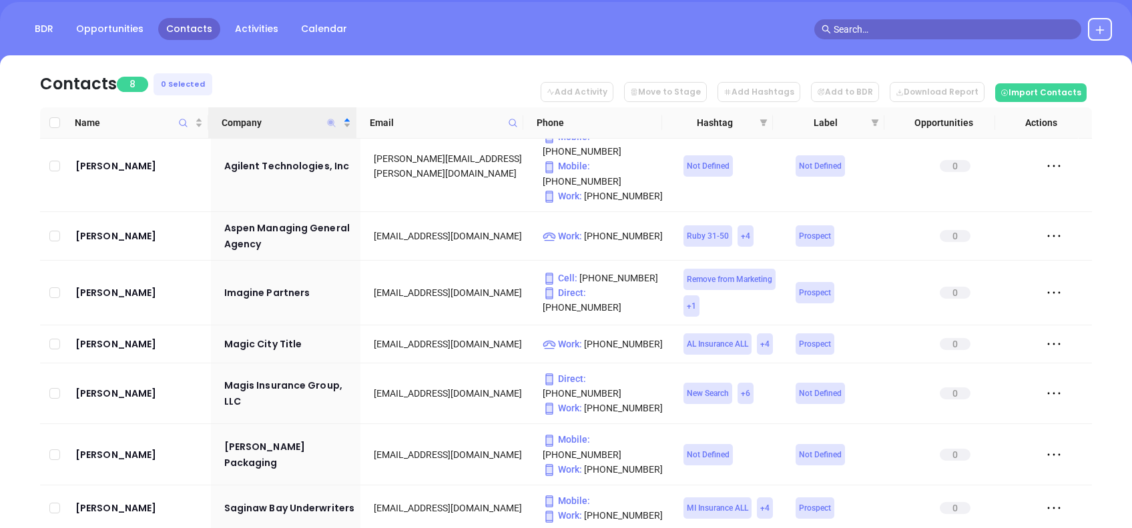
click at [330, 119] on icon "Company" at bounding box center [332, 123] width 8 height 8
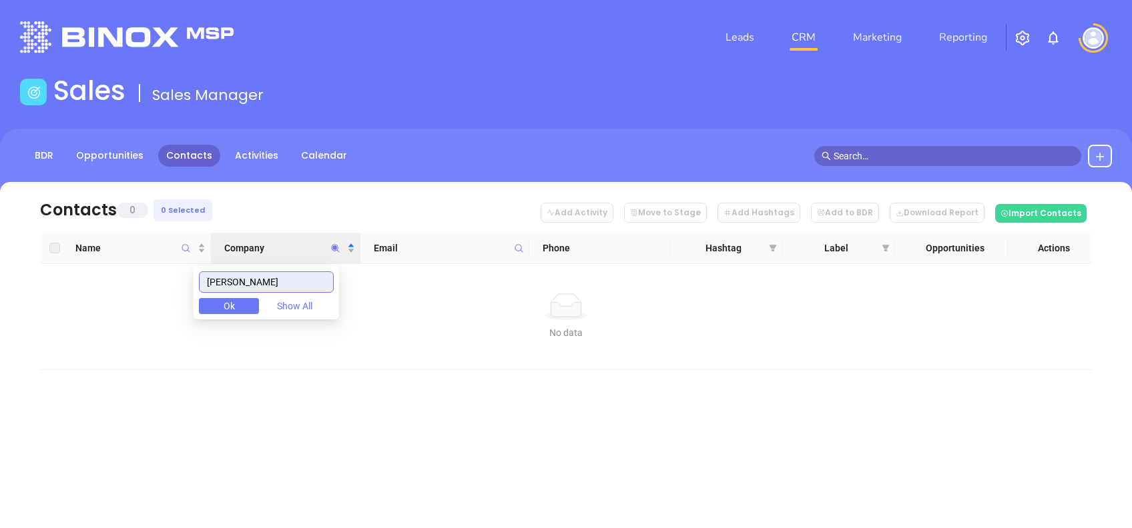
scroll to position [0, 0]
type input "leedy"
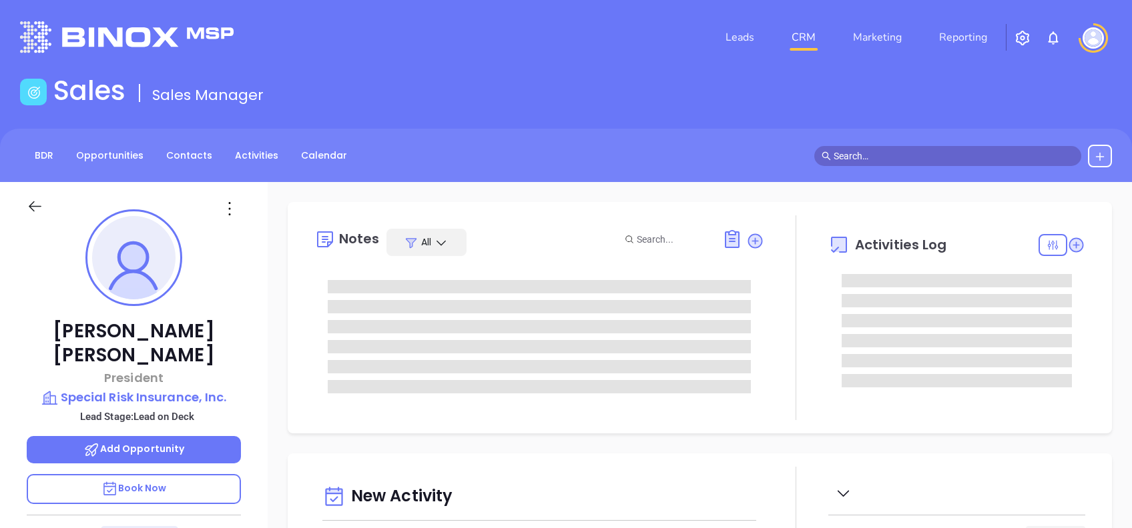
type input "[DATE]"
type input "[PERSON_NAME]"
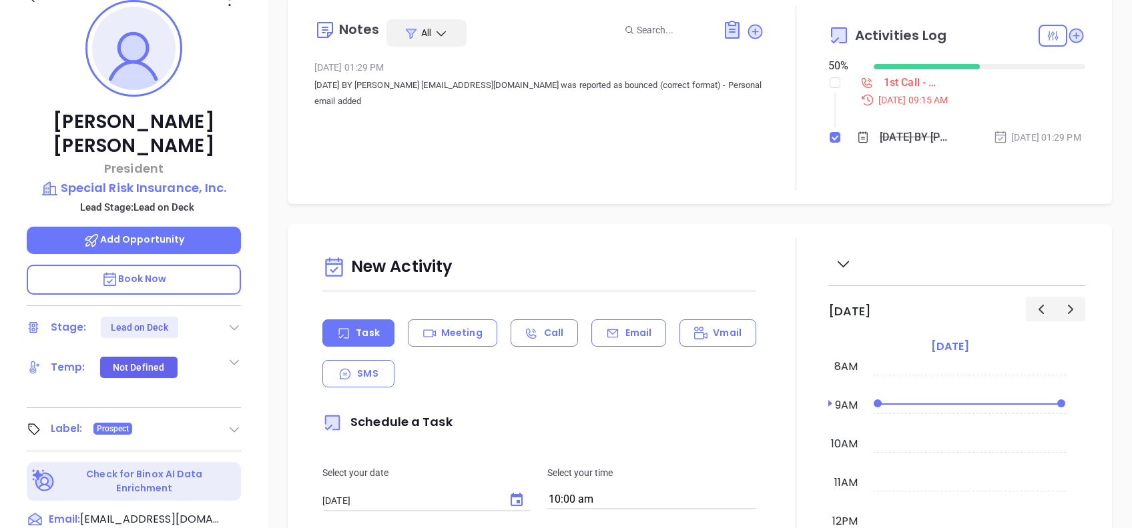
scroll to position [534, 0]
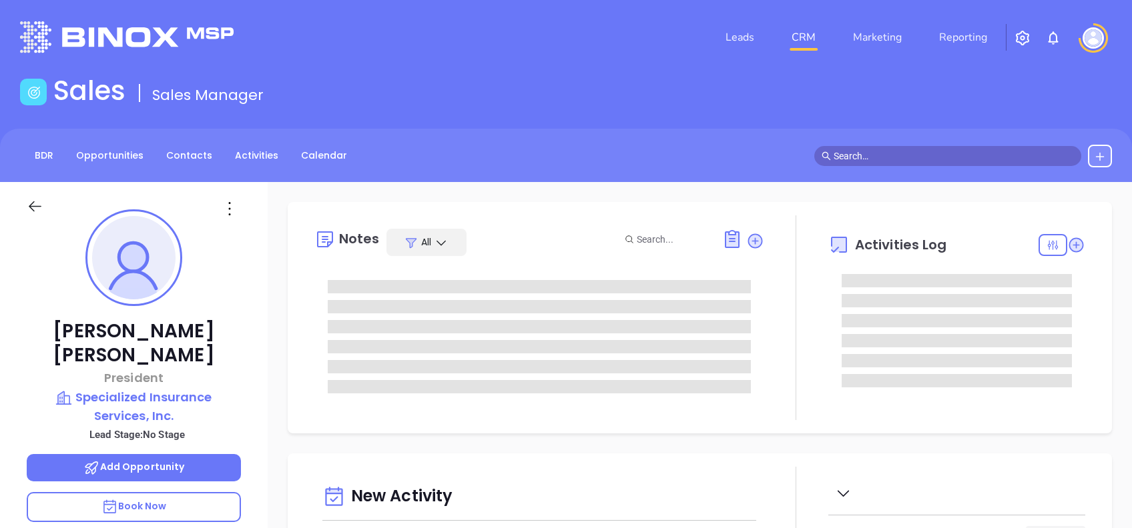
type input "[PERSON_NAME]"
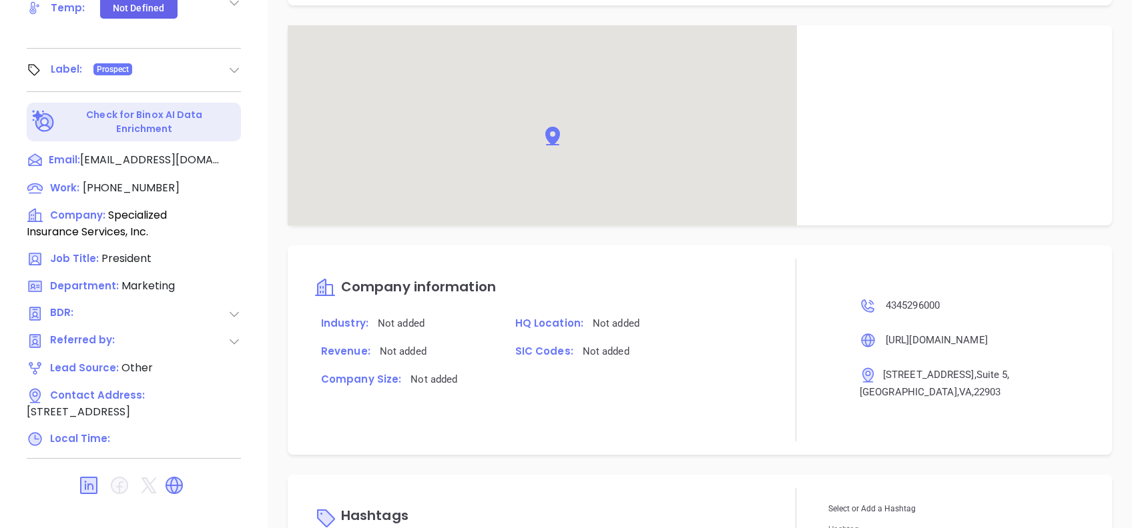
scroll to position [685, 0]
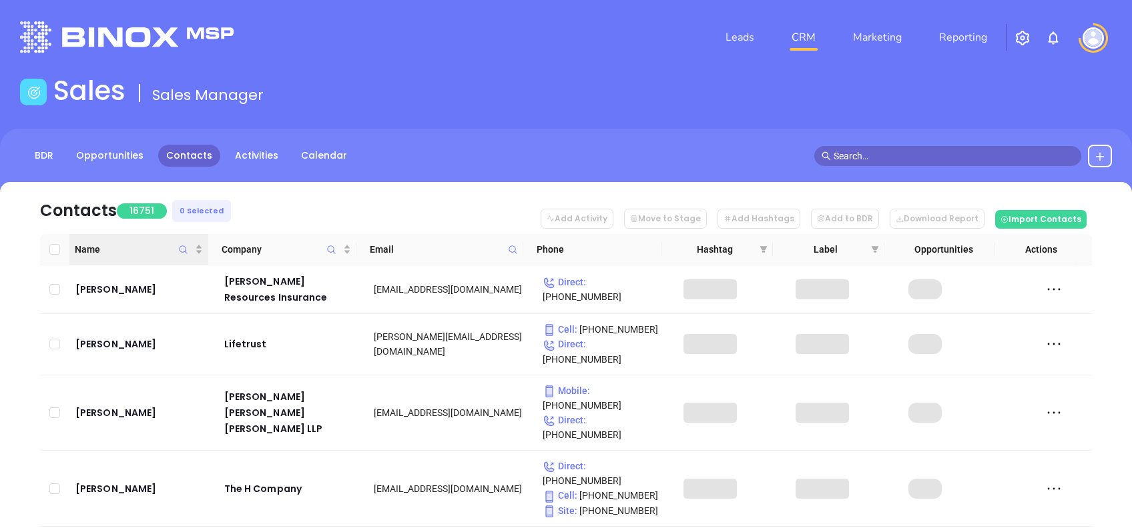
click at [182, 250] on icon "Name" at bounding box center [183, 250] width 10 height 10
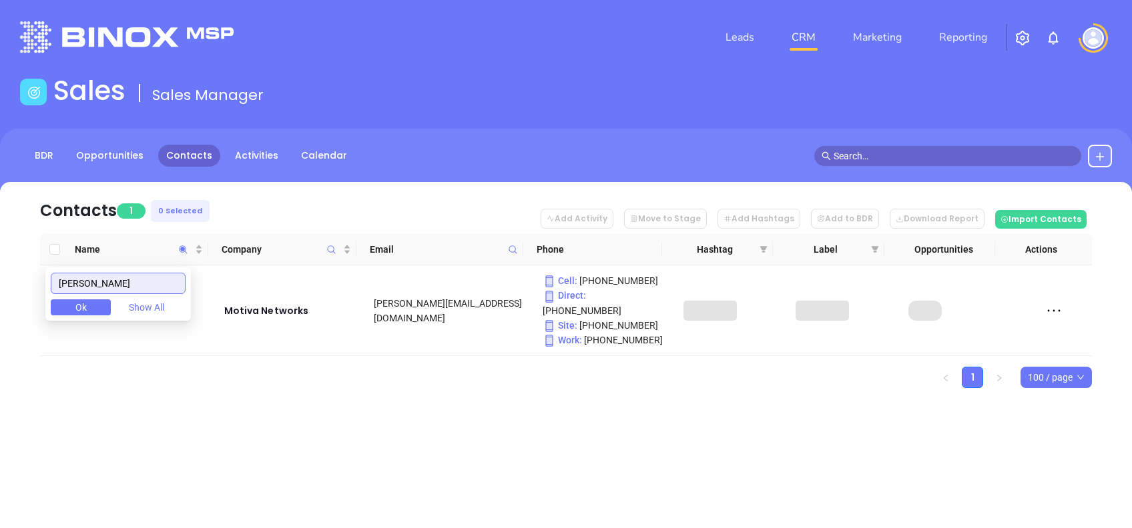
type input "youman"
drag, startPoint x: 272, startPoint y: 208, endPoint x: 250, endPoint y: 222, distance: 25.9
click at [272, 208] on nav "Contacts 1 0 Selected Add Activity Move to Stage Add Hashtags Add to BDR Downlo…" at bounding box center [566, 208] width 1052 height 52
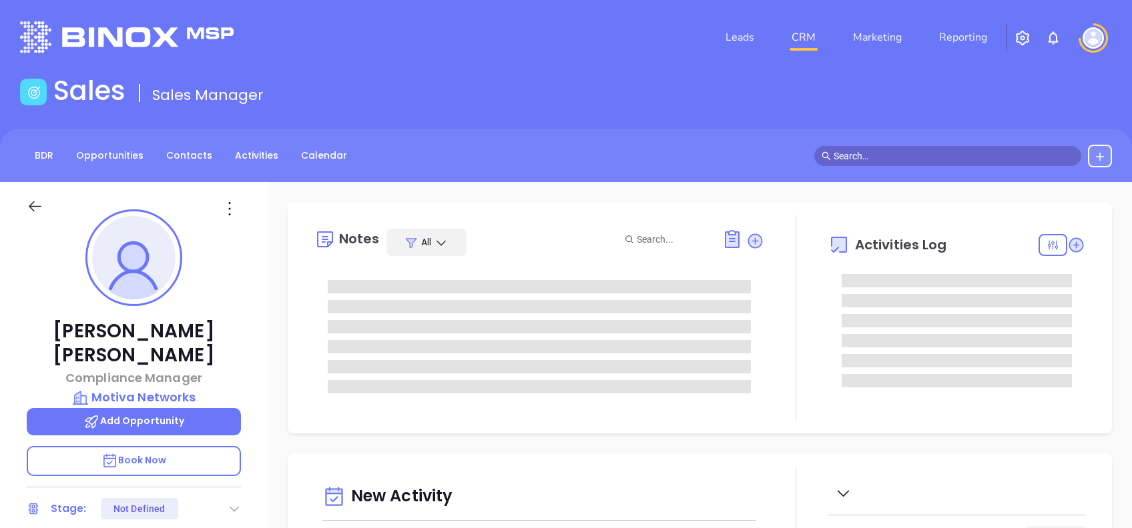
type input "[DATE]"
type input "[PERSON_NAME]"
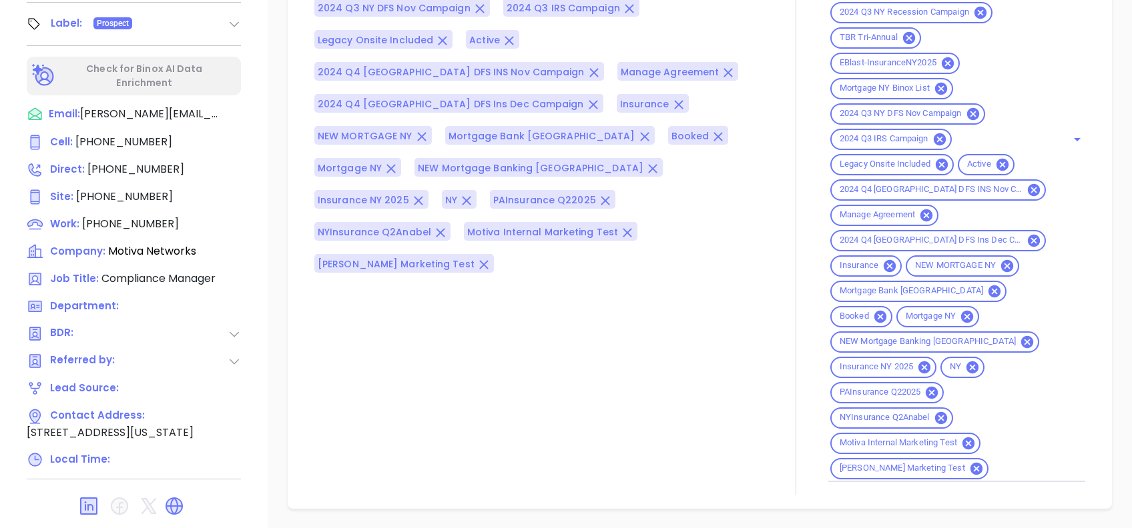
scroll to position [1741, 0]
click at [990, 472] on input "Hashtag" at bounding box center [1018, 467] width 57 height 17
paste input "NJ INS DOBI Q4 1025 C2"
type input "NJ INS DOBI Q4 1025 C2"
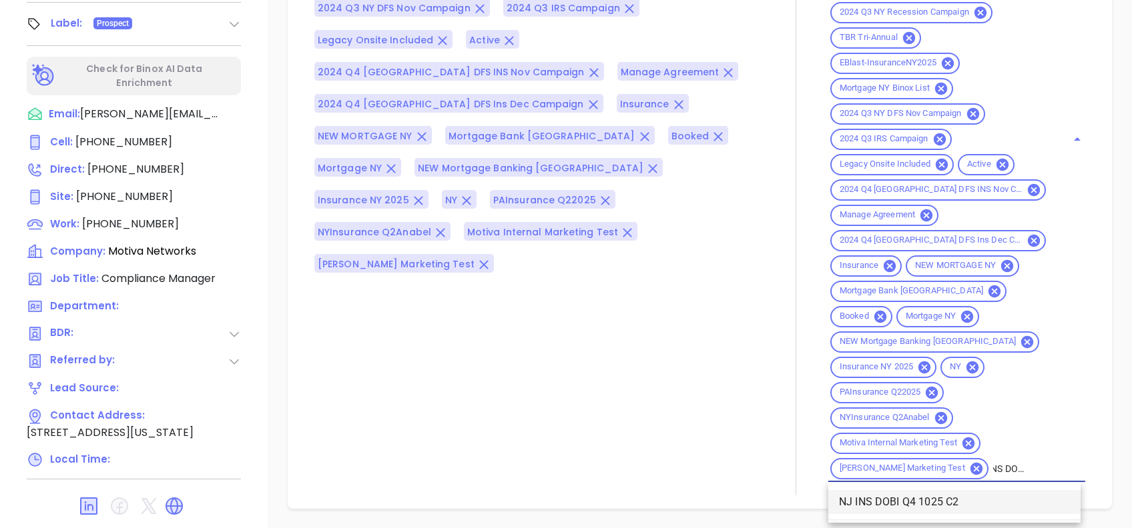
click at [955, 502] on li "NJ INS DOBI Q4 1025 C2" at bounding box center [954, 502] width 252 height 24
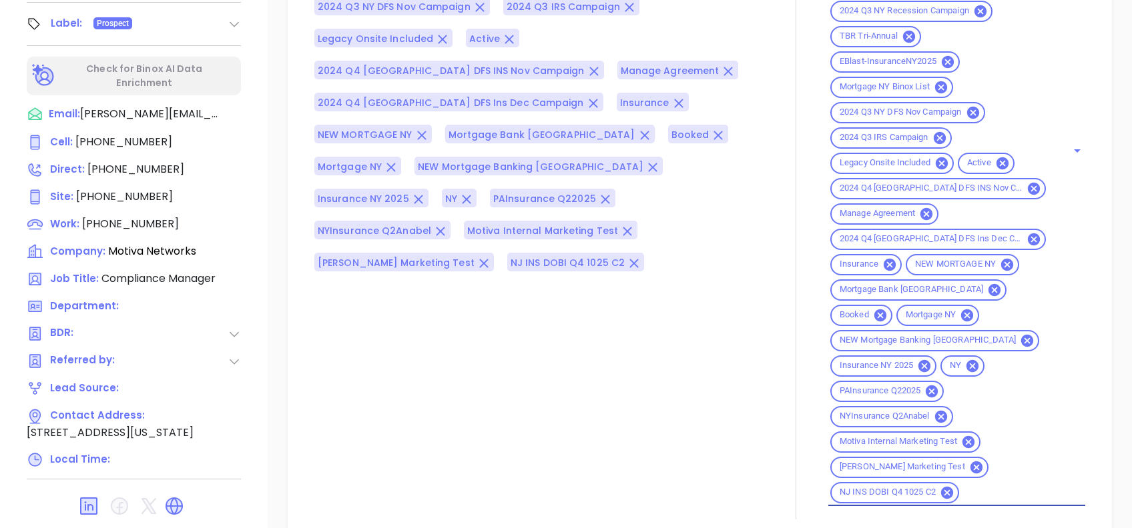
scroll to position [0, 0]
click at [1104, 416] on div "Opportunities New Opportunity Opp Name Revenue Status Stage Expected Close Date…" at bounding box center [700, 62] width 864 height 934
click at [620, 300] on div "Hashtags KarinaQ32025 NYMor NY MOR DFS Q3 0925 C3 2AnabelQ42025 NYIns NY Insura…" at bounding box center [539, 133] width 450 height 771
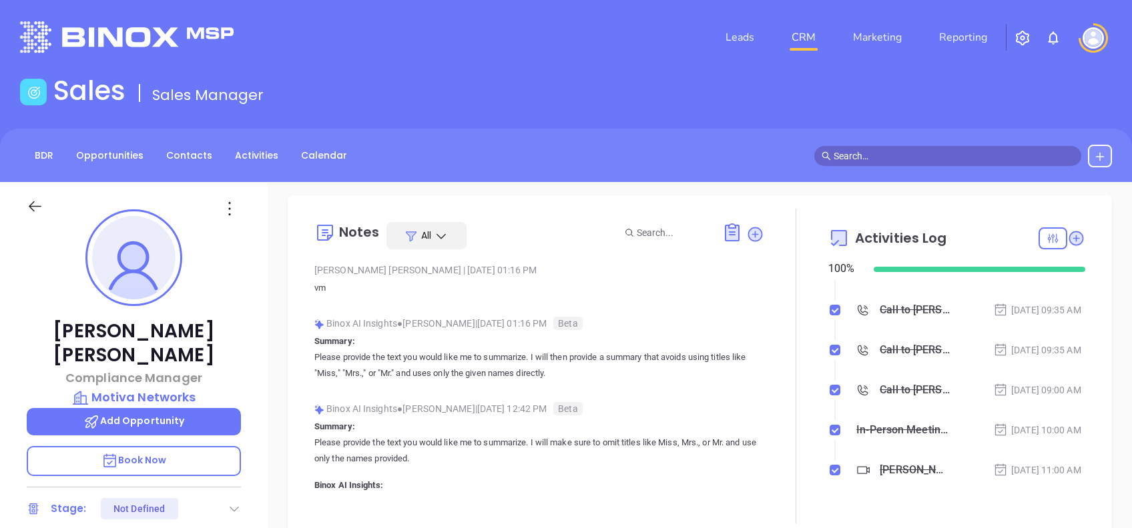
scroll to position [4012, 0]
